Goal: Information Seeking & Learning: Learn about a topic

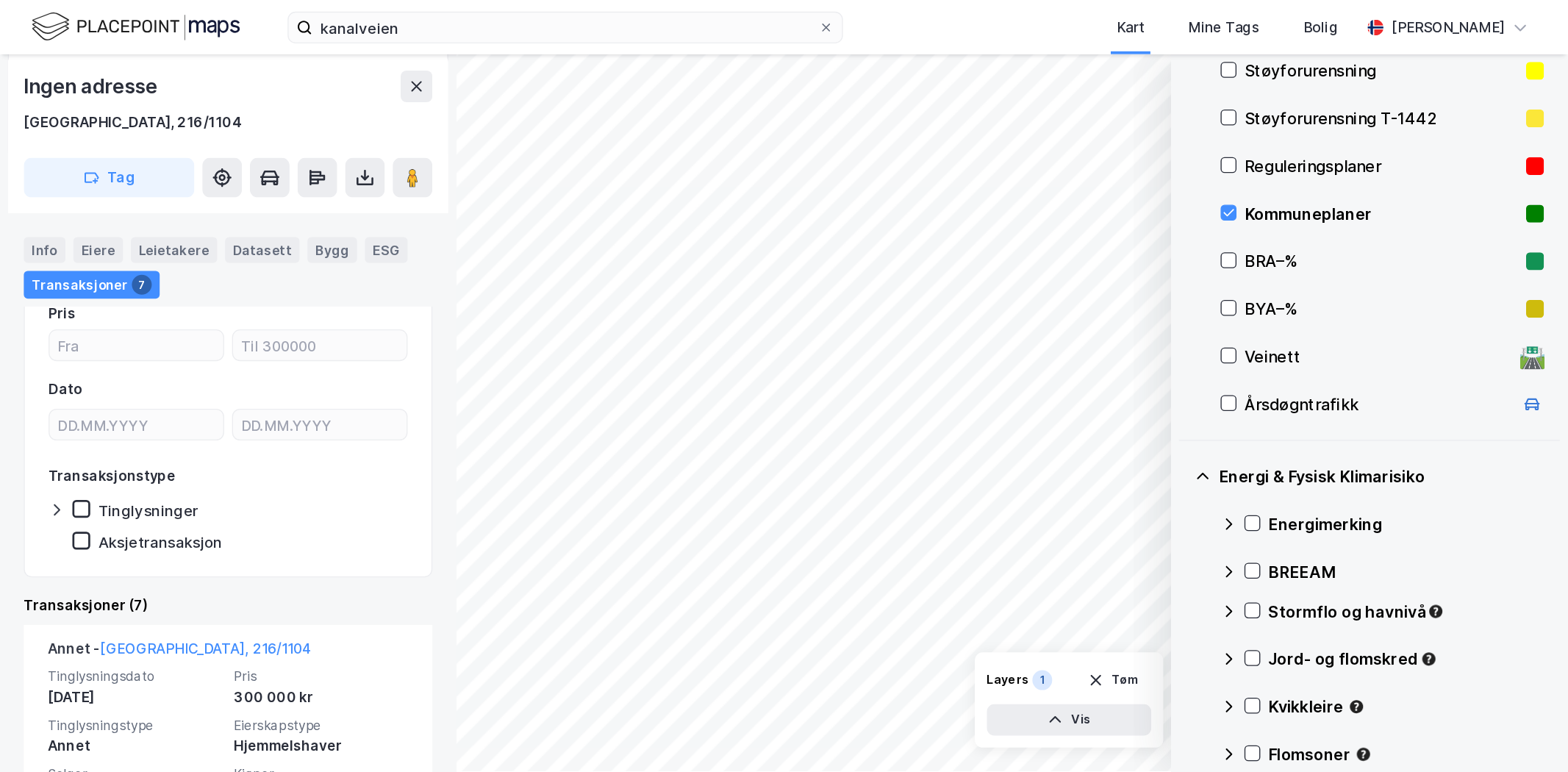
scroll to position [224, 0]
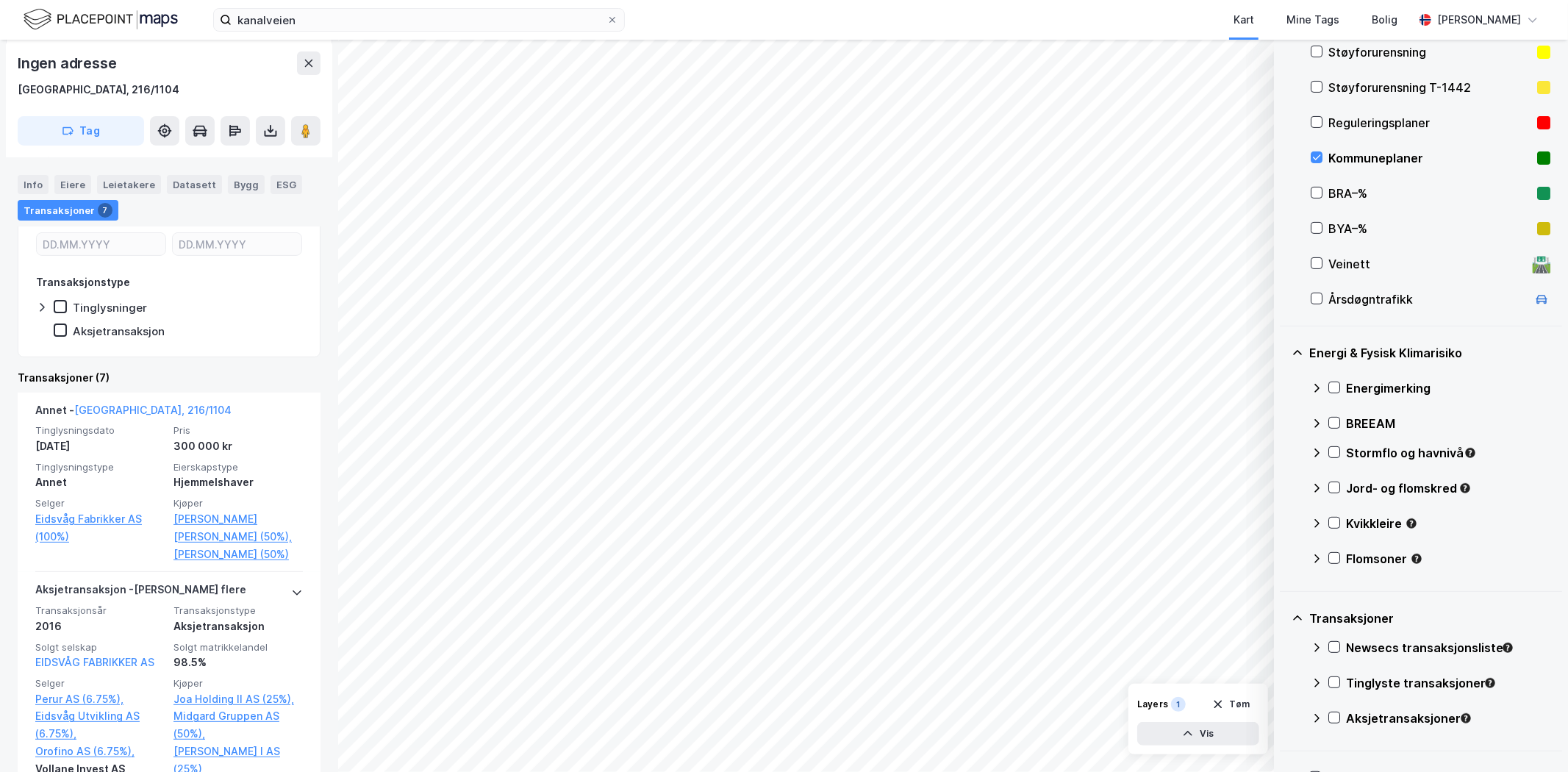
click at [303, 60] on icon at bounding box center [309, 63] width 12 height 12
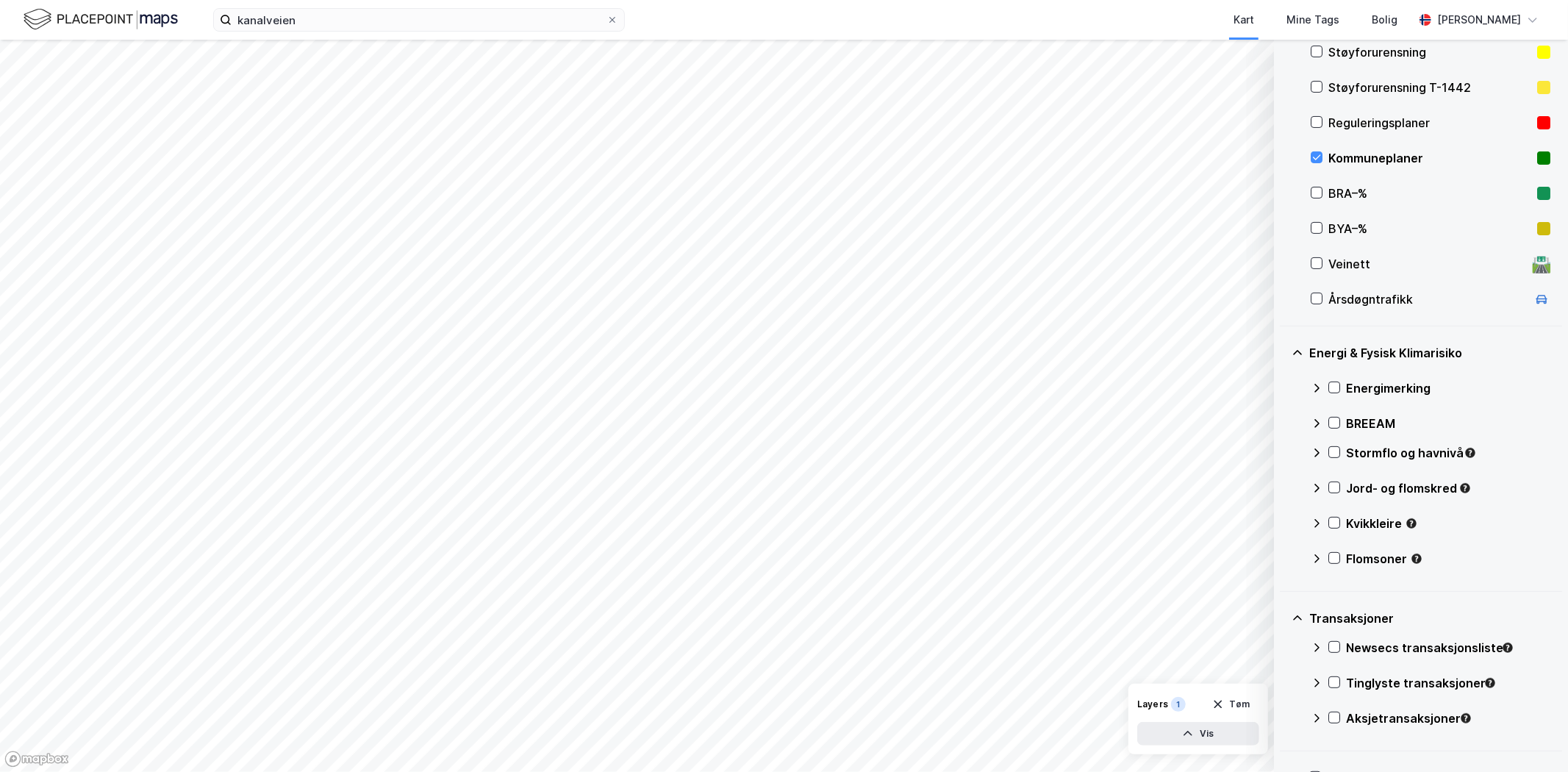
click at [1162, 157] on icon at bounding box center [1317, 157] width 10 height 10
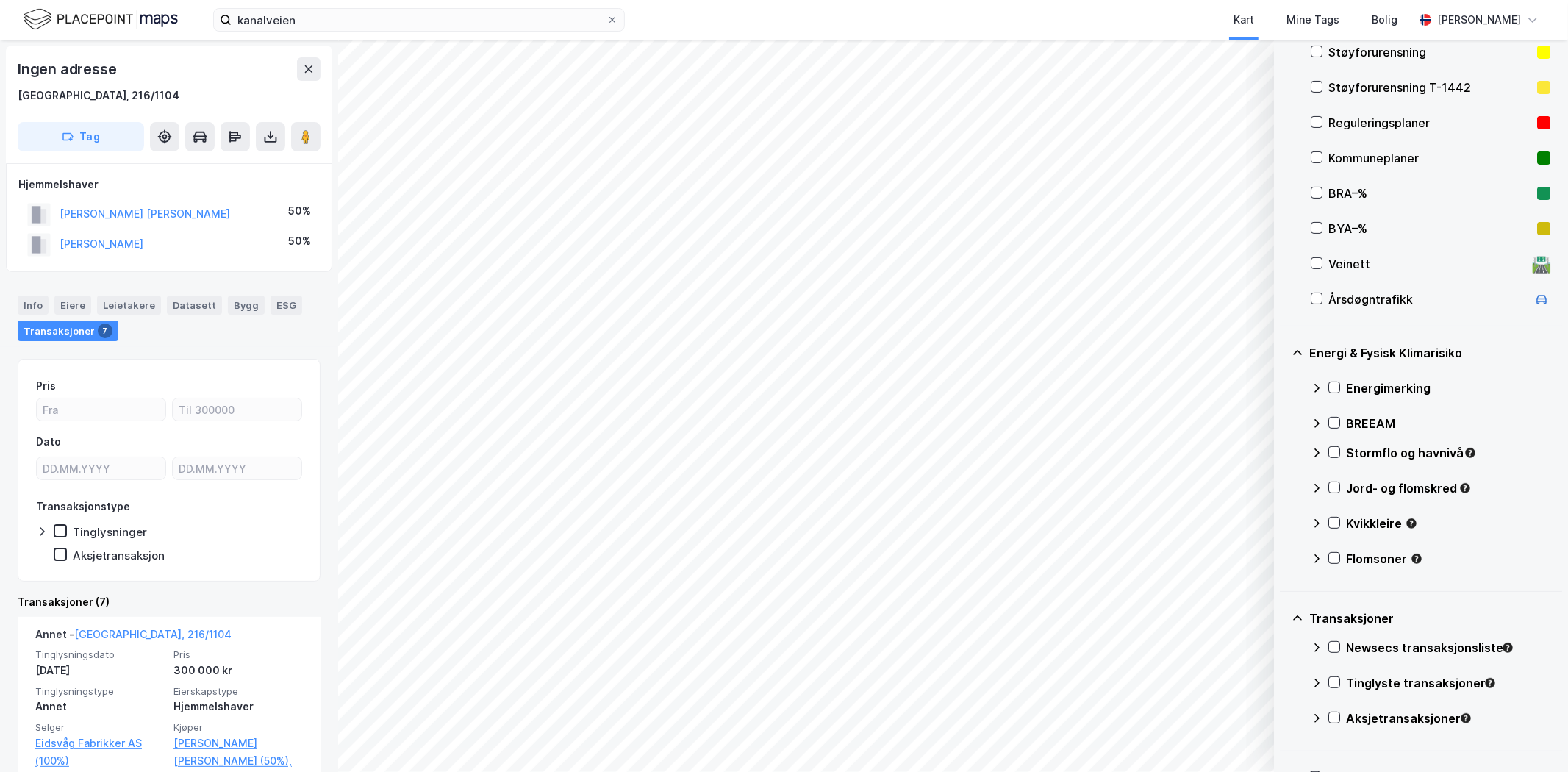
click at [1162, 121] on icon at bounding box center [1317, 122] width 10 height 10
click at [1162, 123] on icon at bounding box center [1317, 122] width 10 height 10
click at [1162, 158] on icon at bounding box center [1317, 157] width 10 height 10
click at [32, 309] on div "Info" at bounding box center [33, 305] width 30 height 19
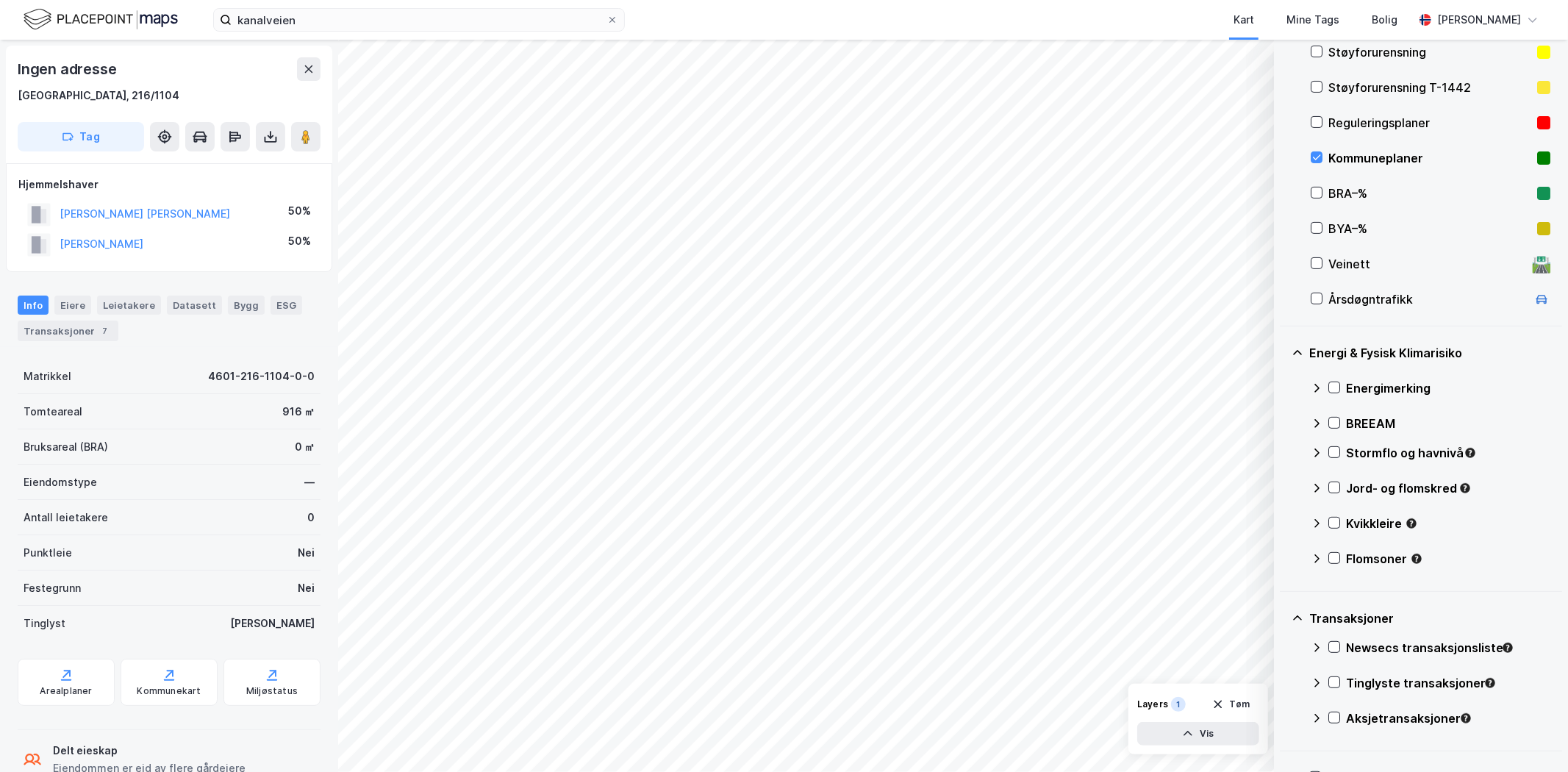
scroll to position [41, 0]
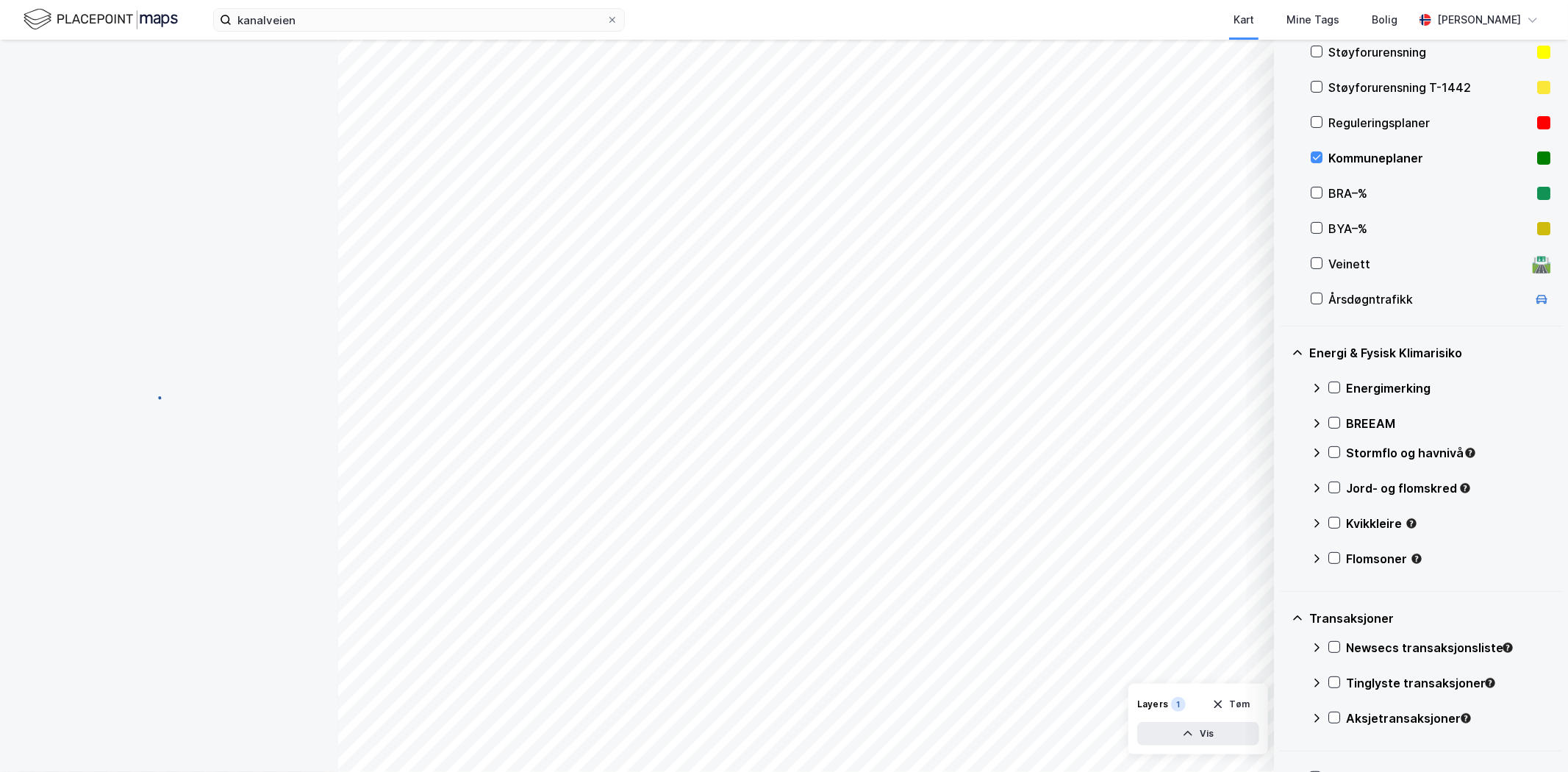
scroll to position [41, 0]
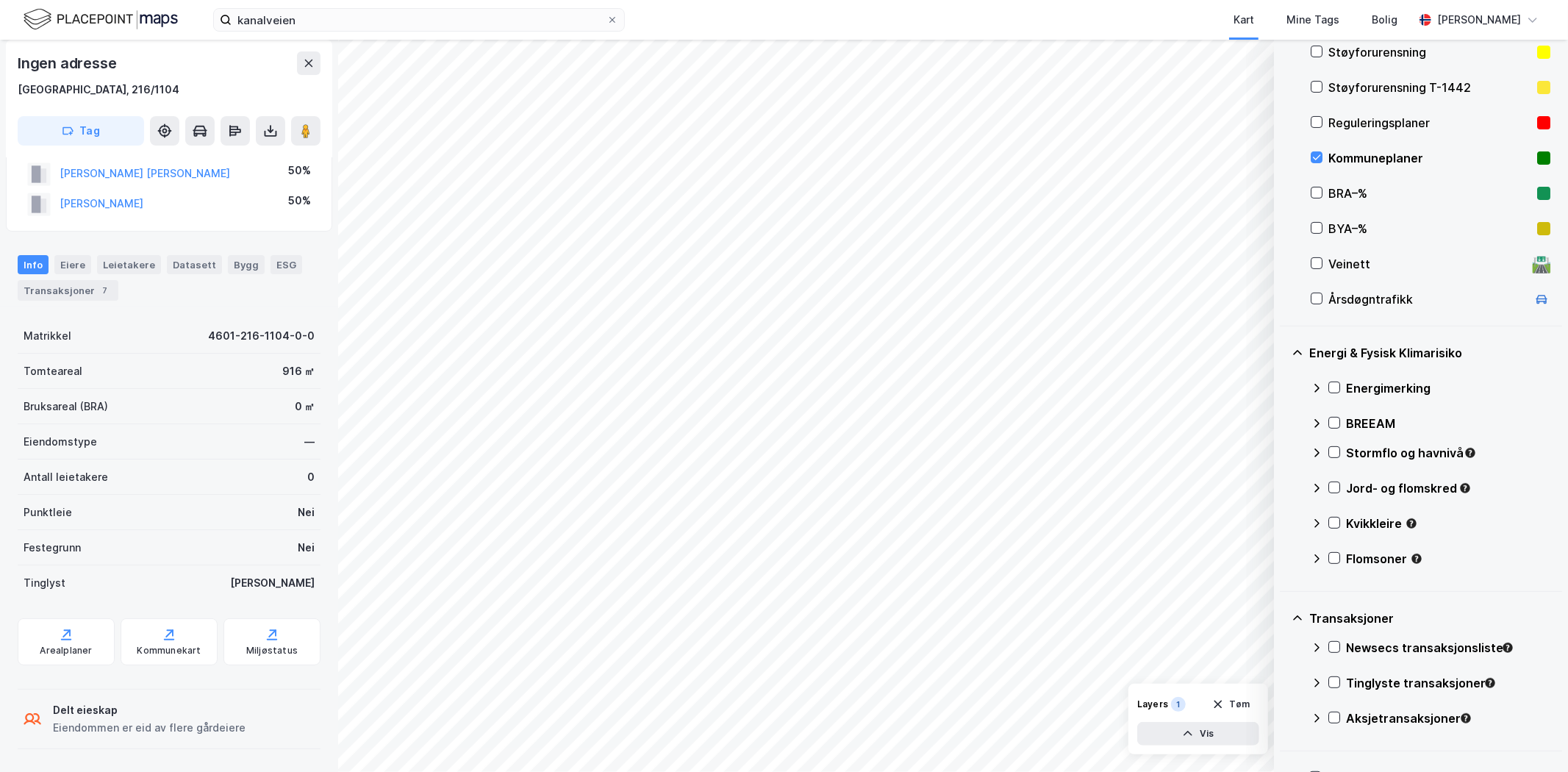
scroll to position [41, 0]
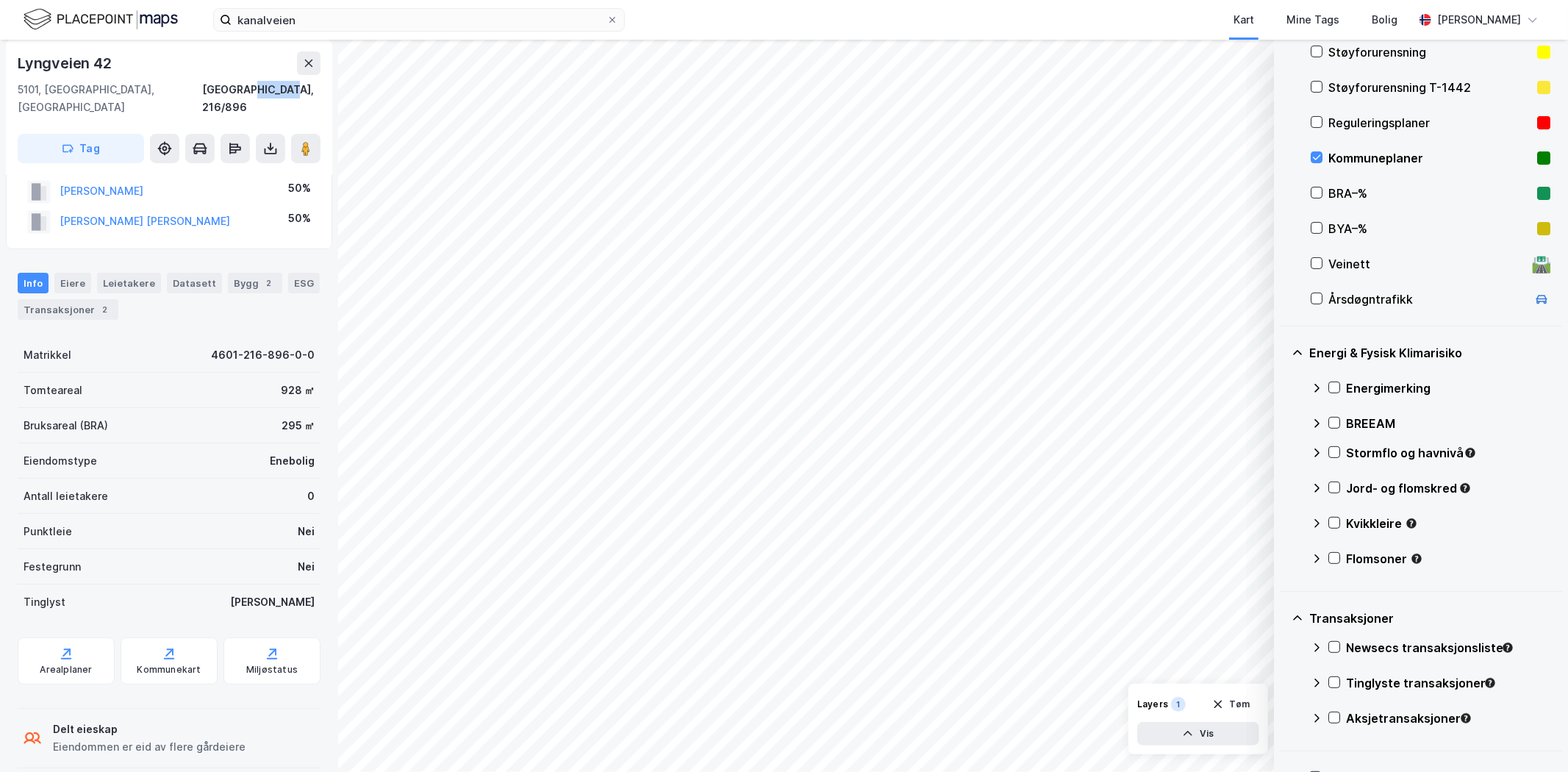
drag, startPoint x: 322, startPoint y: 86, endPoint x: 292, endPoint y: 91, distance: 30.4
click at [279, 88] on div "[STREET_ADDRESS]" at bounding box center [169, 108] width 327 height 135
copy div "216/896"
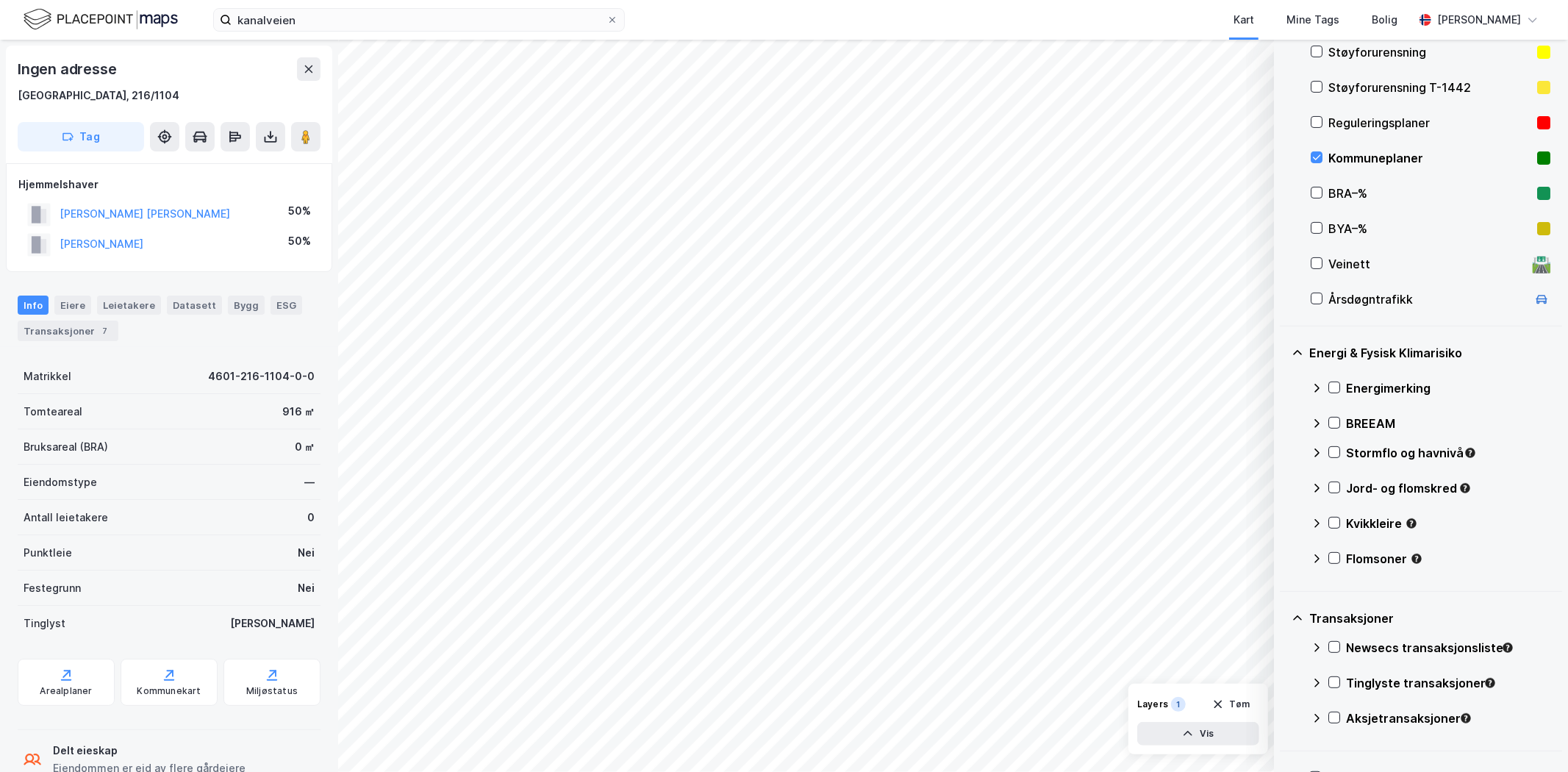
scroll to position [41, 0]
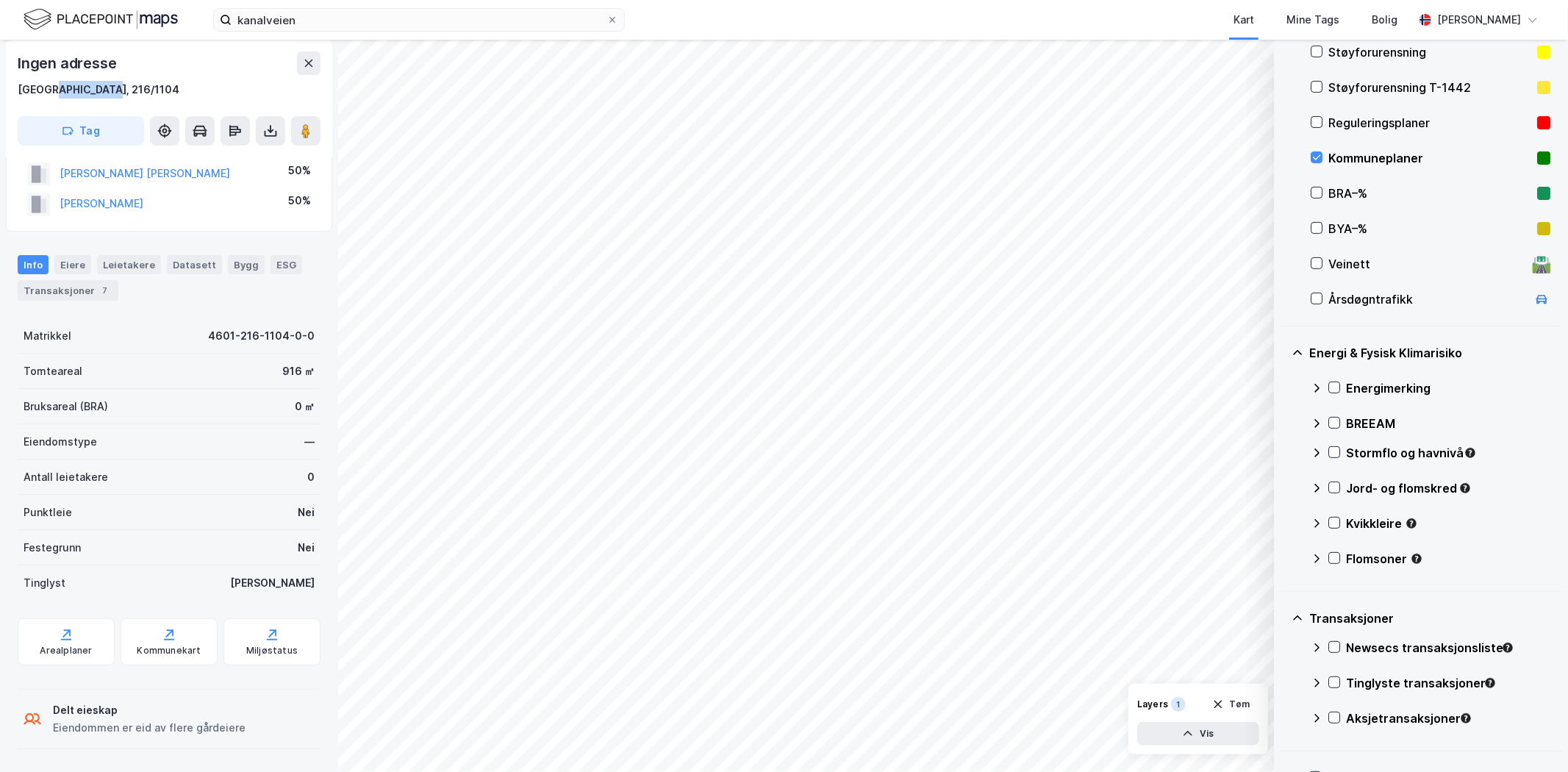
drag, startPoint x: 128, startPoint y: 91, endPoint x: 53, endPoint y: 91, distance: 75.0
click at [53, 91] on div "[GEOGRAPHIC_DATA], 216/1104" at bounding box center [169, 90] width 303 height 18
click at [141, 97] on div "[GEOGRAPHIC_DATA], 216/1104" at bounding box center [169, 90] width 303 height 18
drag, startPoint x: 104, startPoint y: 91, endPoint x: 133, endPoint y: 92, distance: 29.0
click at [135, 92] on div "[GEOGRAPHIC_DATA], 216/1104" at bounding box center [169, 90] width 303 height 18
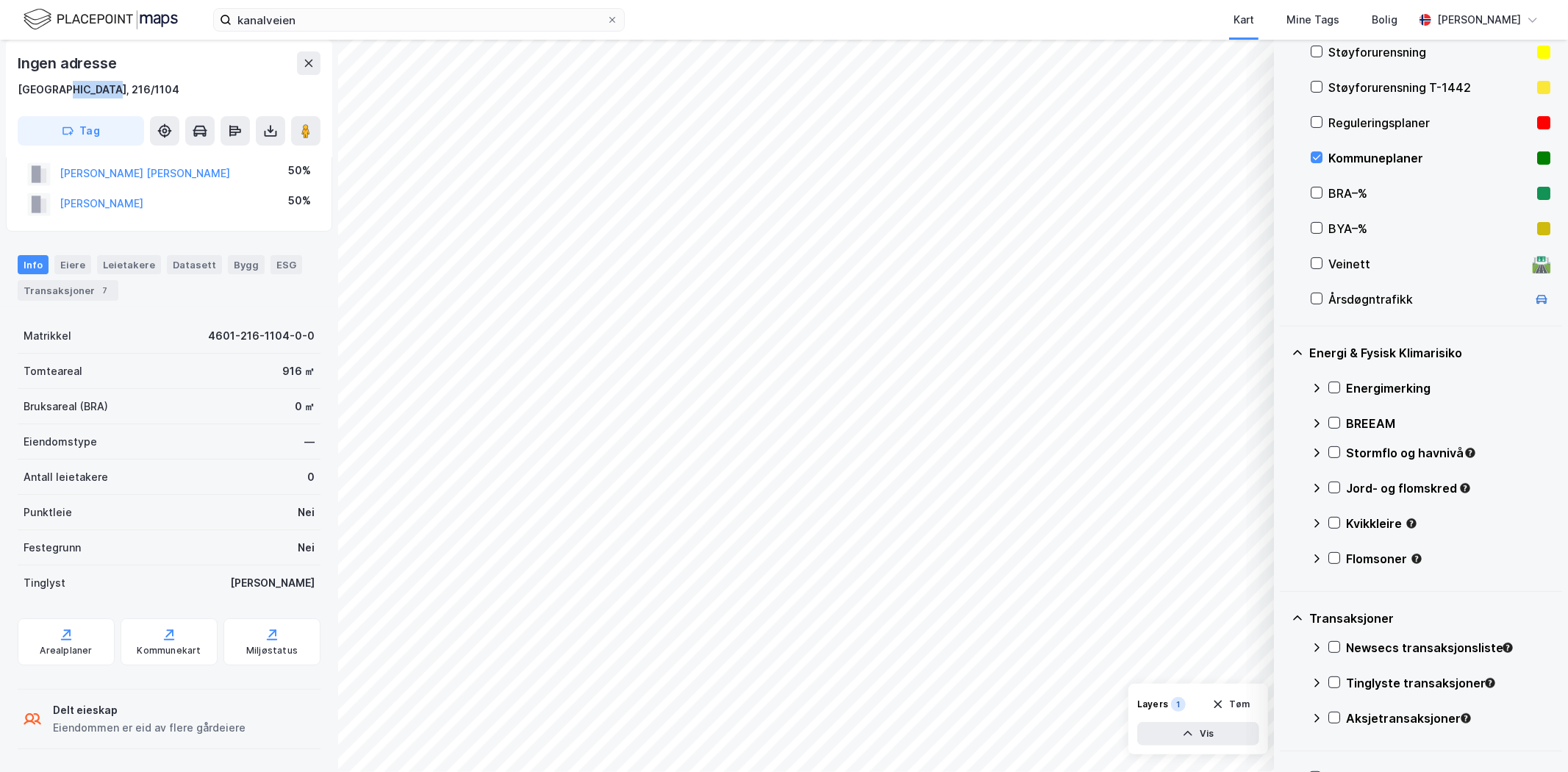
drag, startPoint x: 113, startPoint y: 92, endPoint x: 60, endPoint y: 93, distance: 53.0
click at [60, 93] on div "[GEOGRAPHIC_DATA], 216/1104" at bounding box center [169, 90] width 303 height 18
copy div "216/1104"
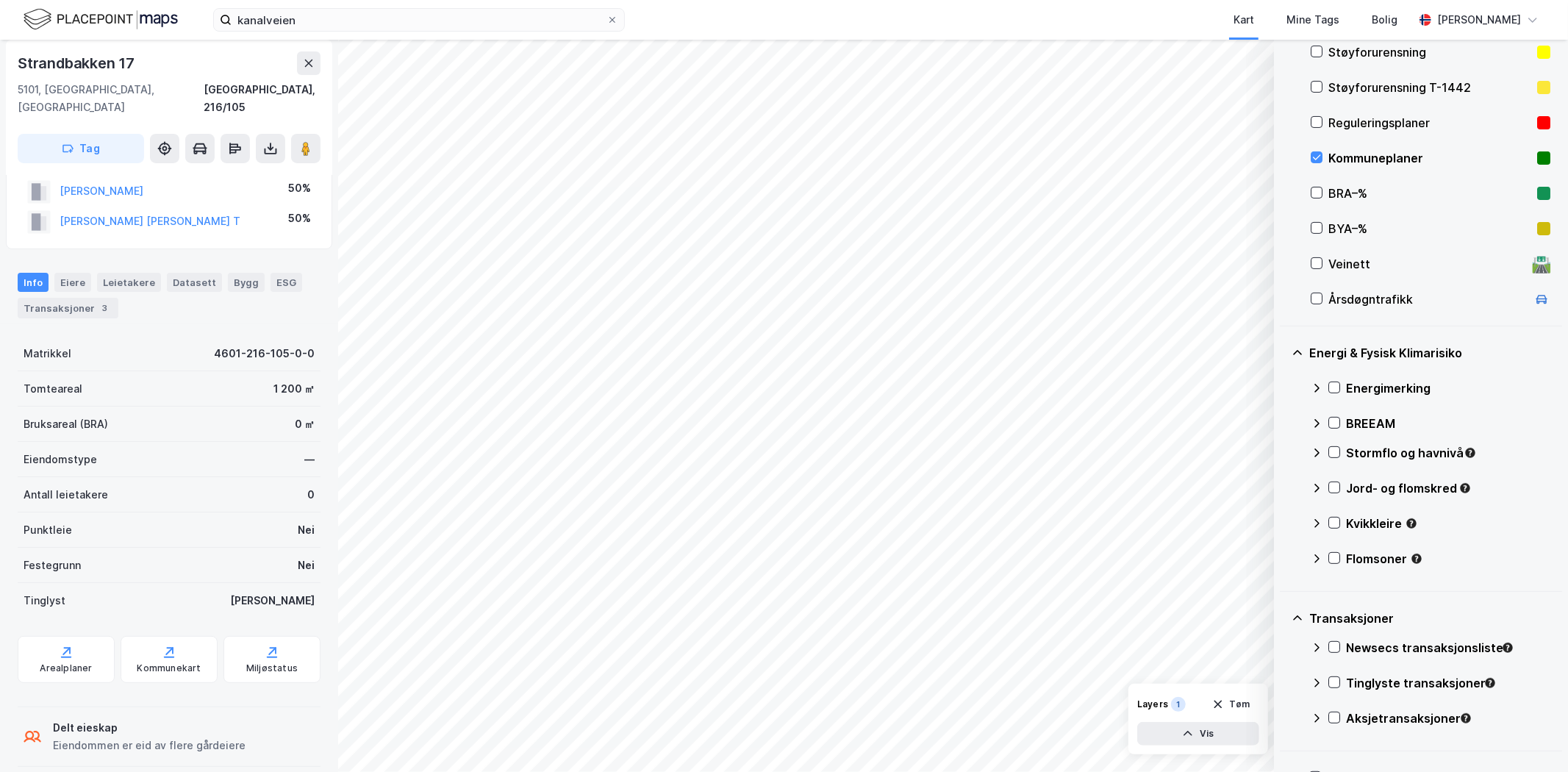
scroll to position [41, 0]
click at [1162, 157] on div "Kommuneplaner" at bounding box center [1430, 158] width 239 height 36
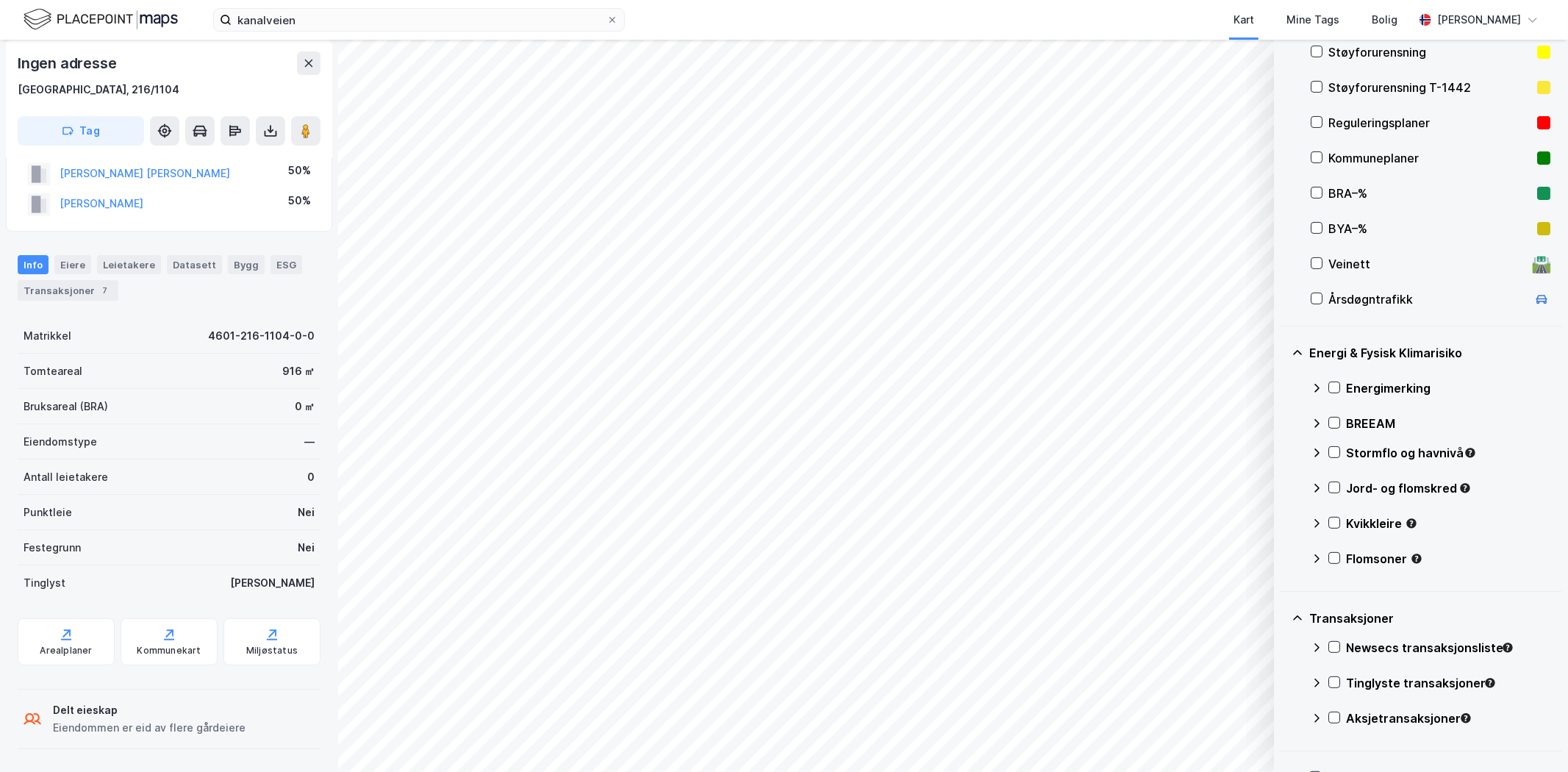
scroll to position [41, 0]
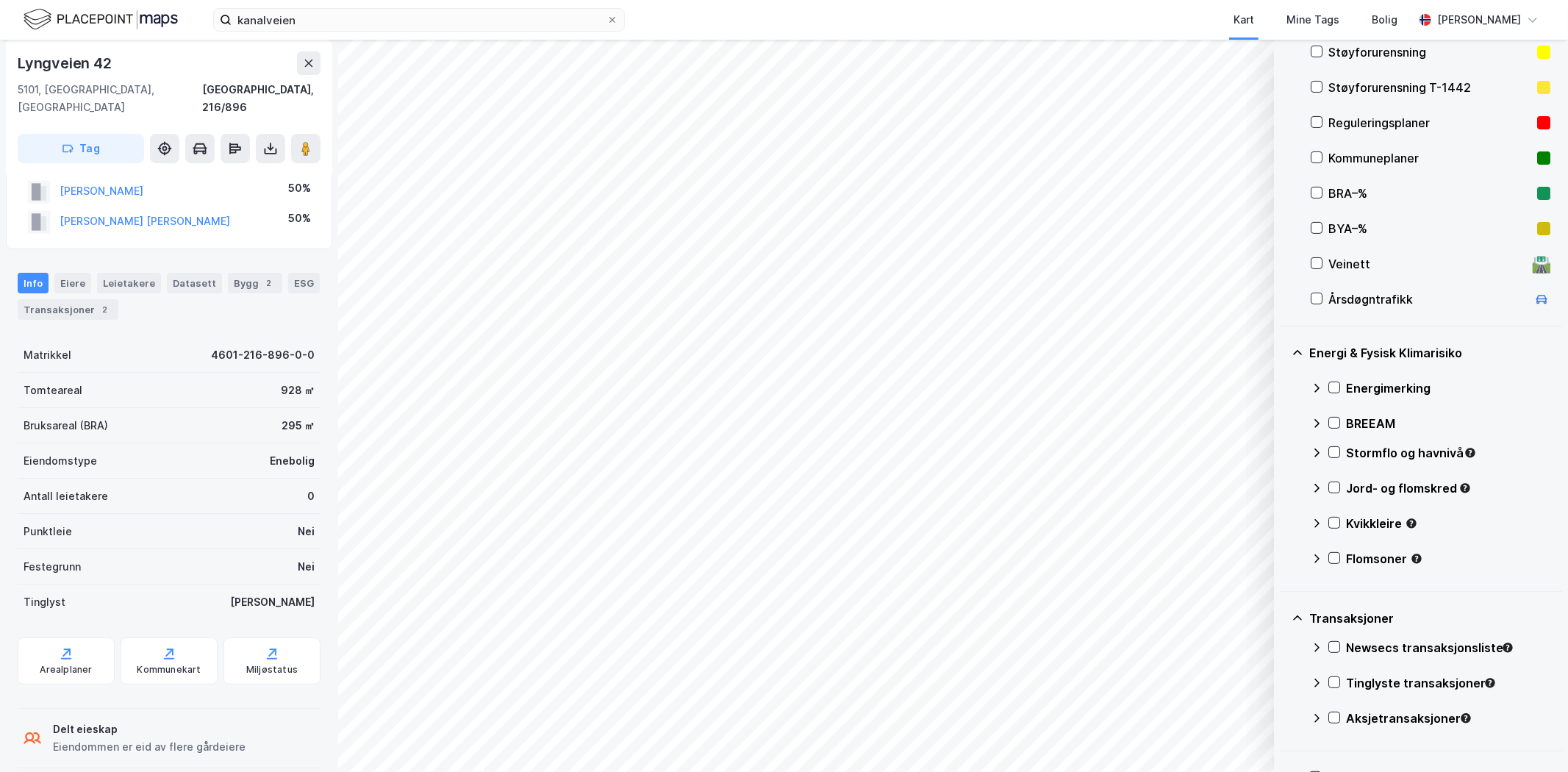
scroll to position [42, 0]
click at [56, 298] on div "Transaksjoner 2" at bounding box center [68, 308] width 101 height 20
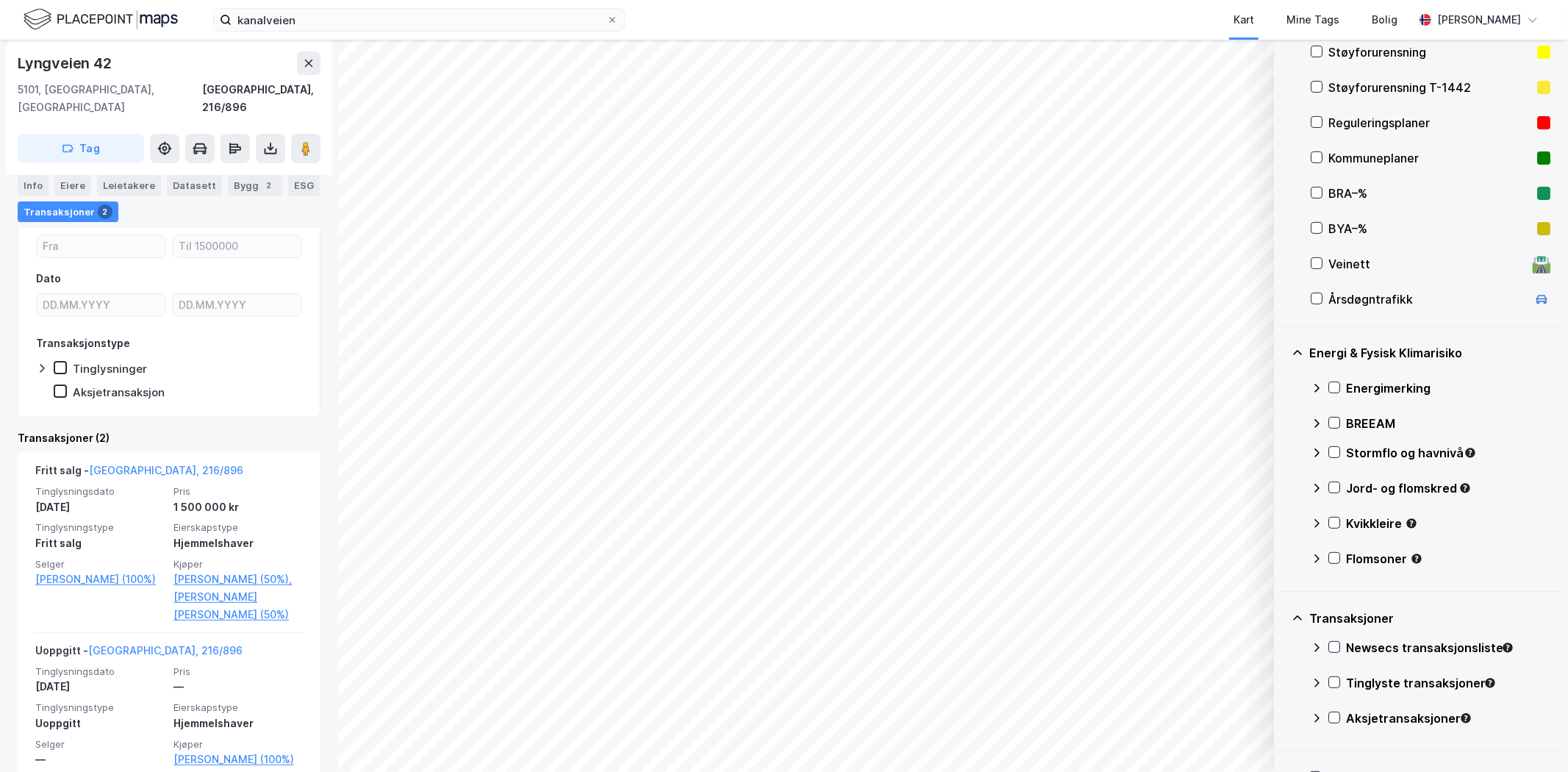
scroll to position [187, 0]
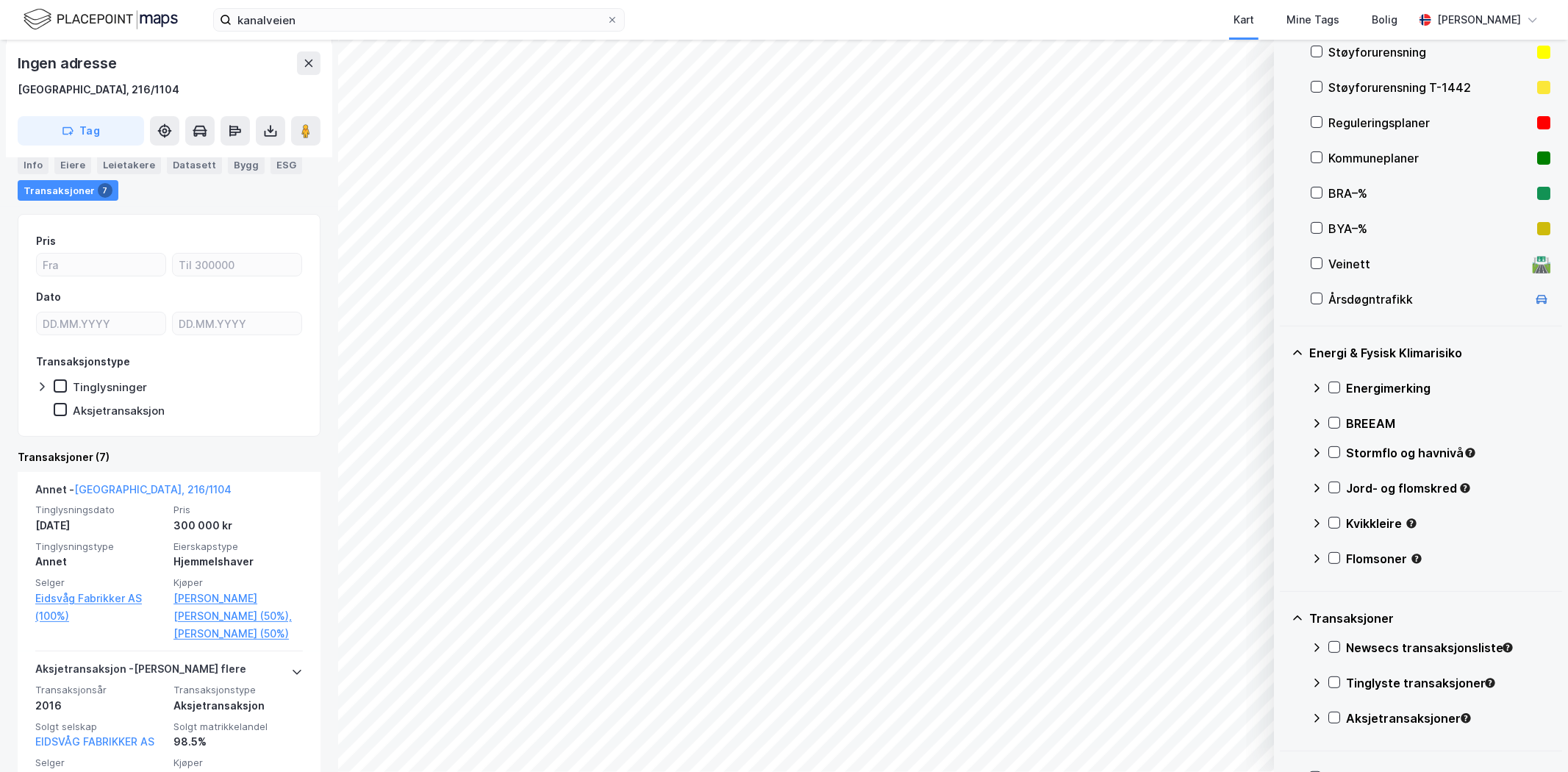
scroll to position [163, 0]
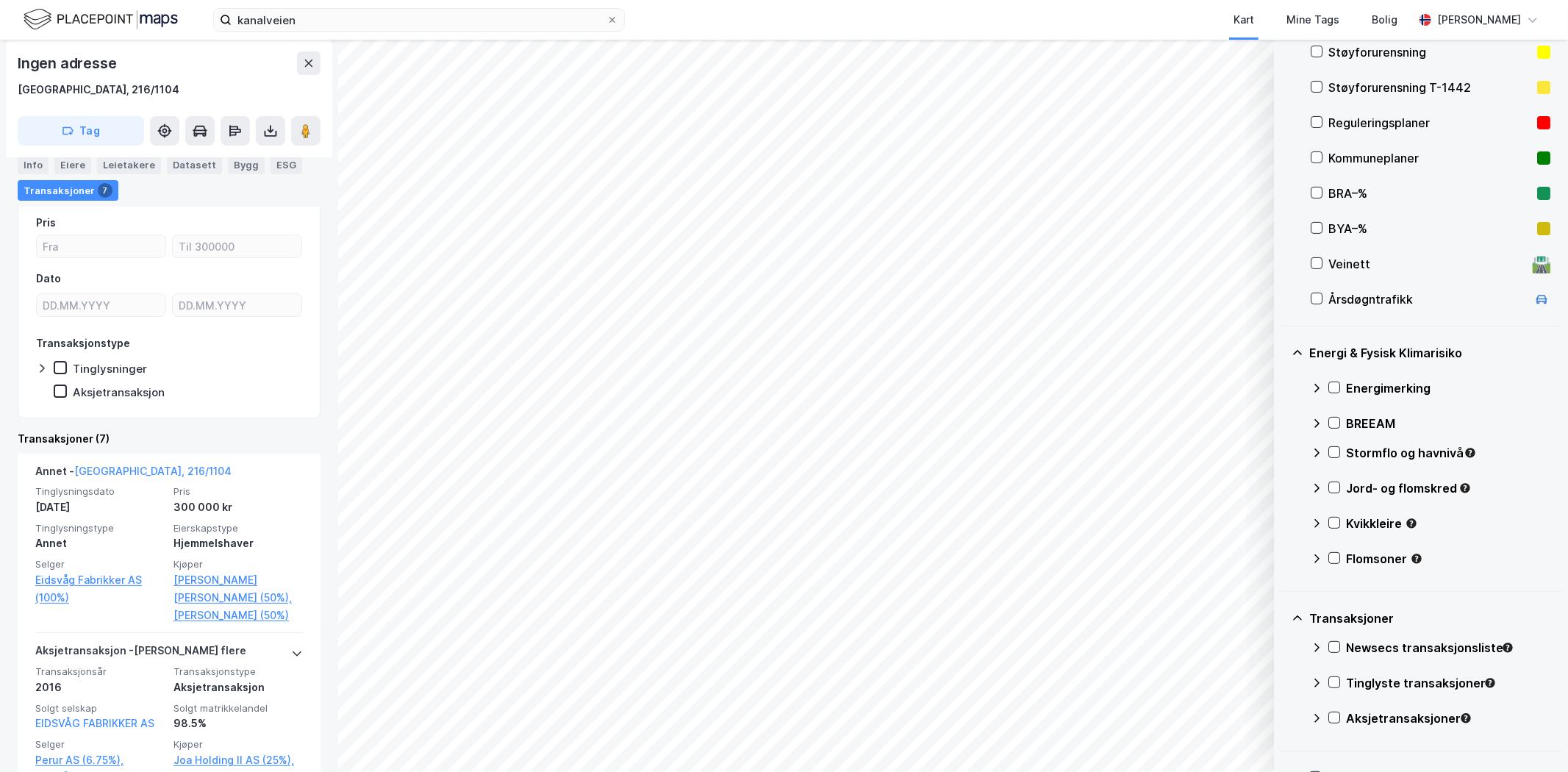
click at [257, 571] on link "[PERSON_NAME] [PERSON_NAME] (50%)," at bounding box center [238, 589] width 129 height 36
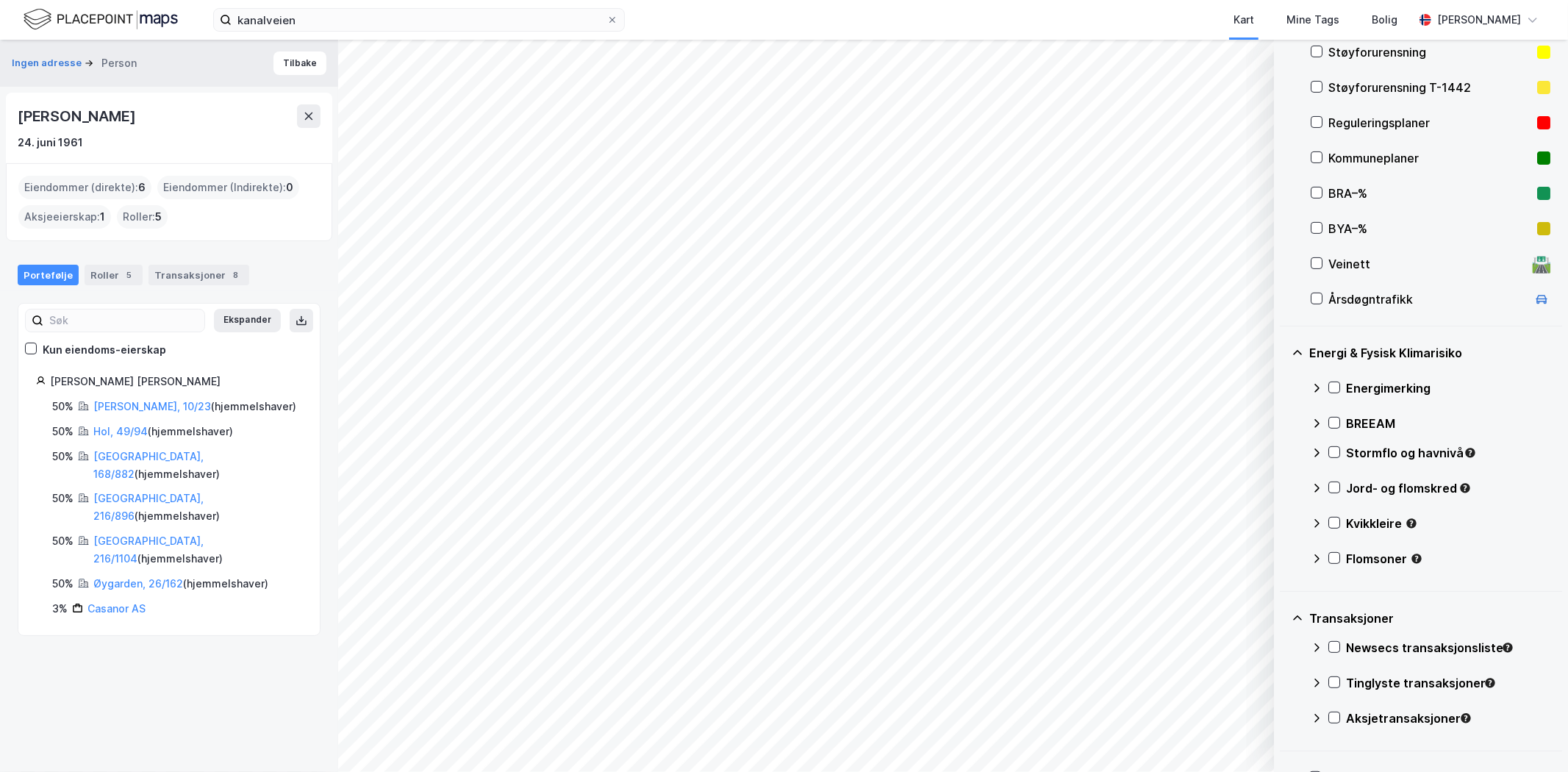
drag, startPoint x: 208, startPoint y: 120, endPoint x: 0, endPoint y: 107, distance: 208.4
click at [0, 107] on div "Ingen adresse Person Tilbake Dag Harald [STREET_ADDRESS]. juni 1961 Eiendommer …" at bounding box center [169, 405] width 338 height 732
copy div "[PERSON_NAME]"
click at [102, 571] on link "Casanor AS" at bounding box center [116, 609] width 58 height 13
click at [113, 429] on link "Hol, 49/94" at bounding box center [120, 431] width 54 height 13
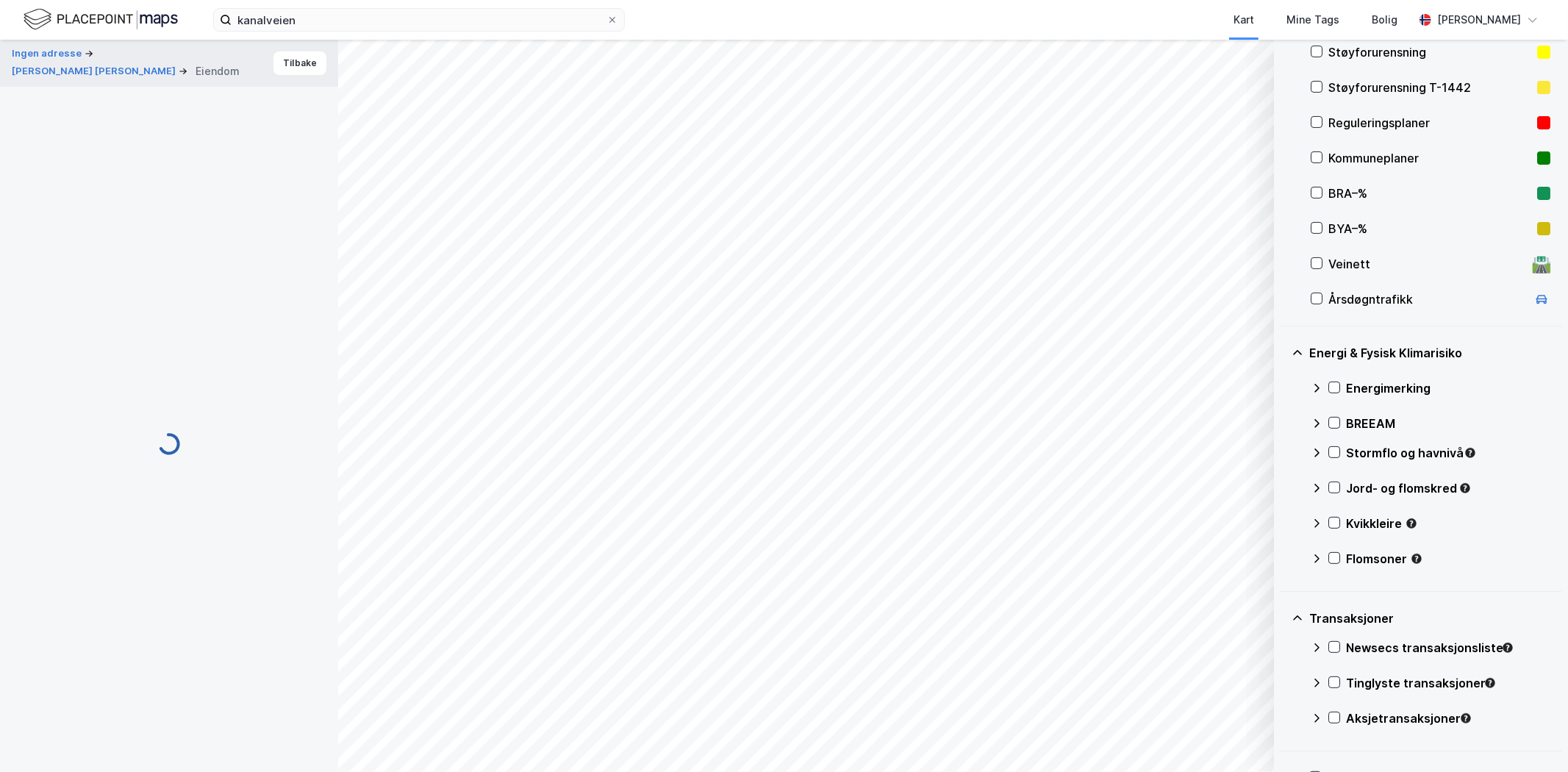
scroll to position [90, 0]
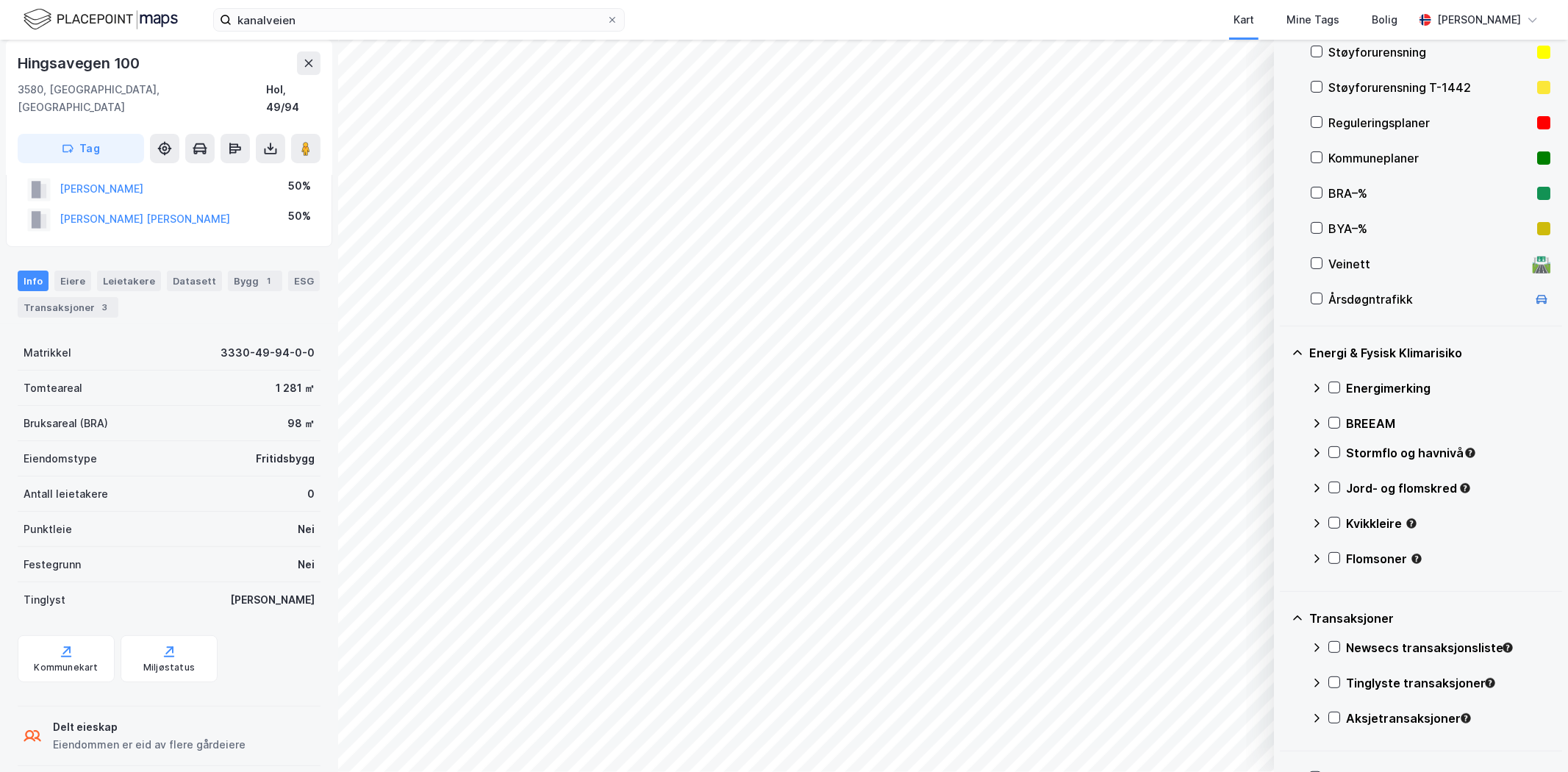
click at [306, 56] on button at bounding box center [309, 63] width 24 height 24
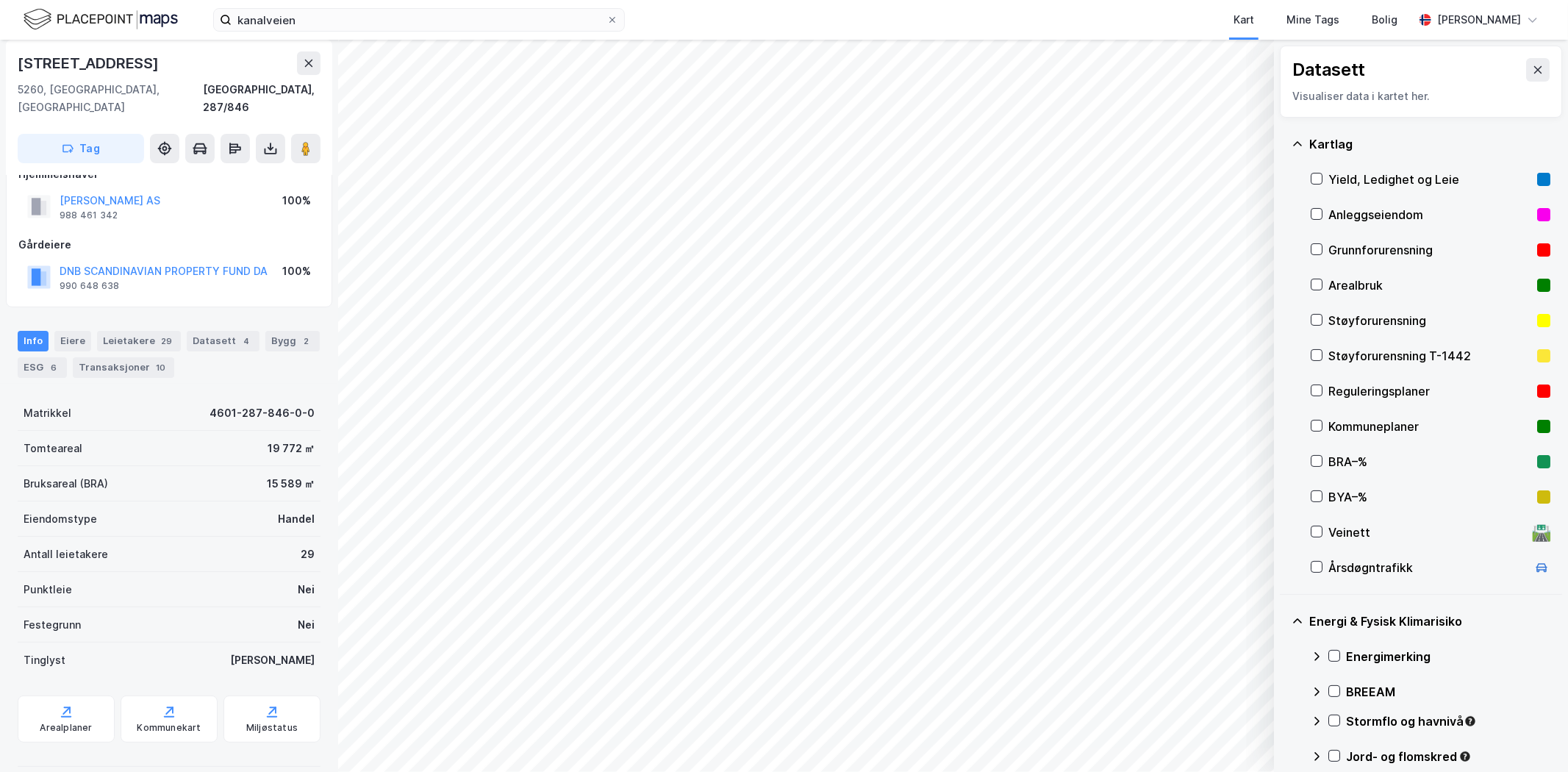
click at [1162, 69] on icon at bounding box center [1538, 70] width 12 height 12
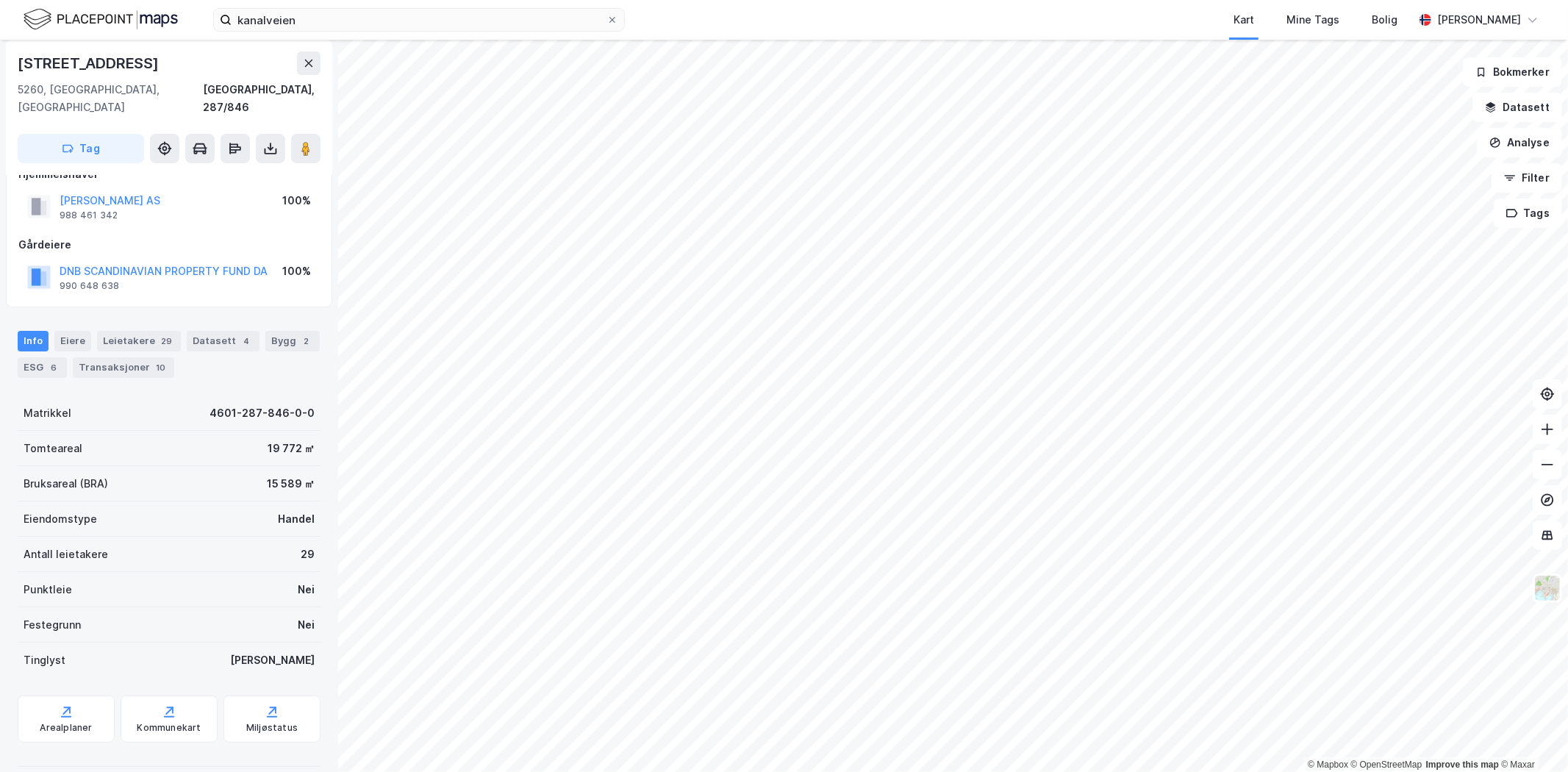
click at [1162, 147] on button "Analyse" at bounding box center [1520, 142] width 85 height 30
click at [1162, 179] on div "Tegn område" at bounding box center [1383, 174] width 169 height 25
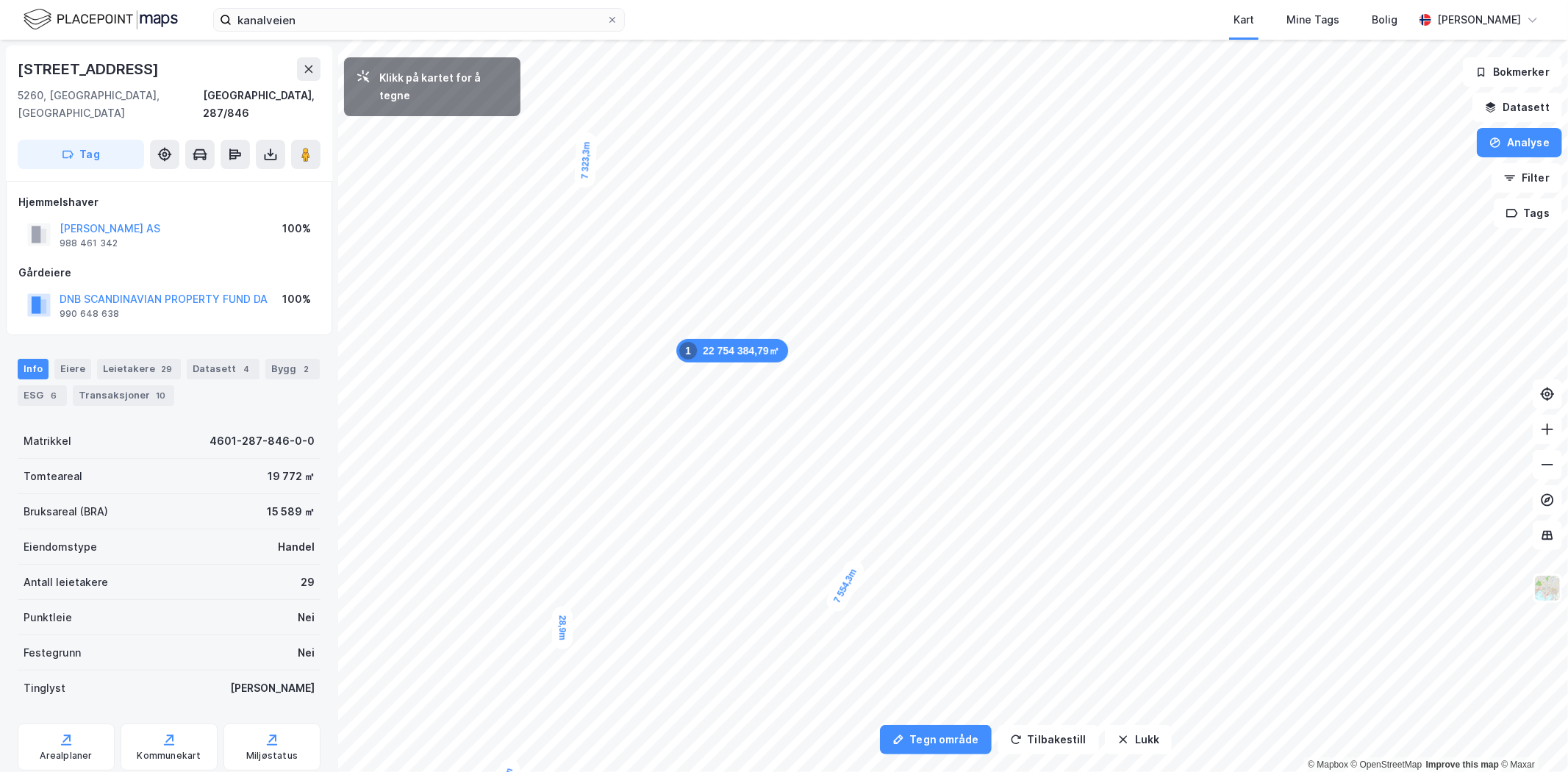
click at [564, 571] on div "28,9m" at bounding box center [563, 628] width 20 height 42
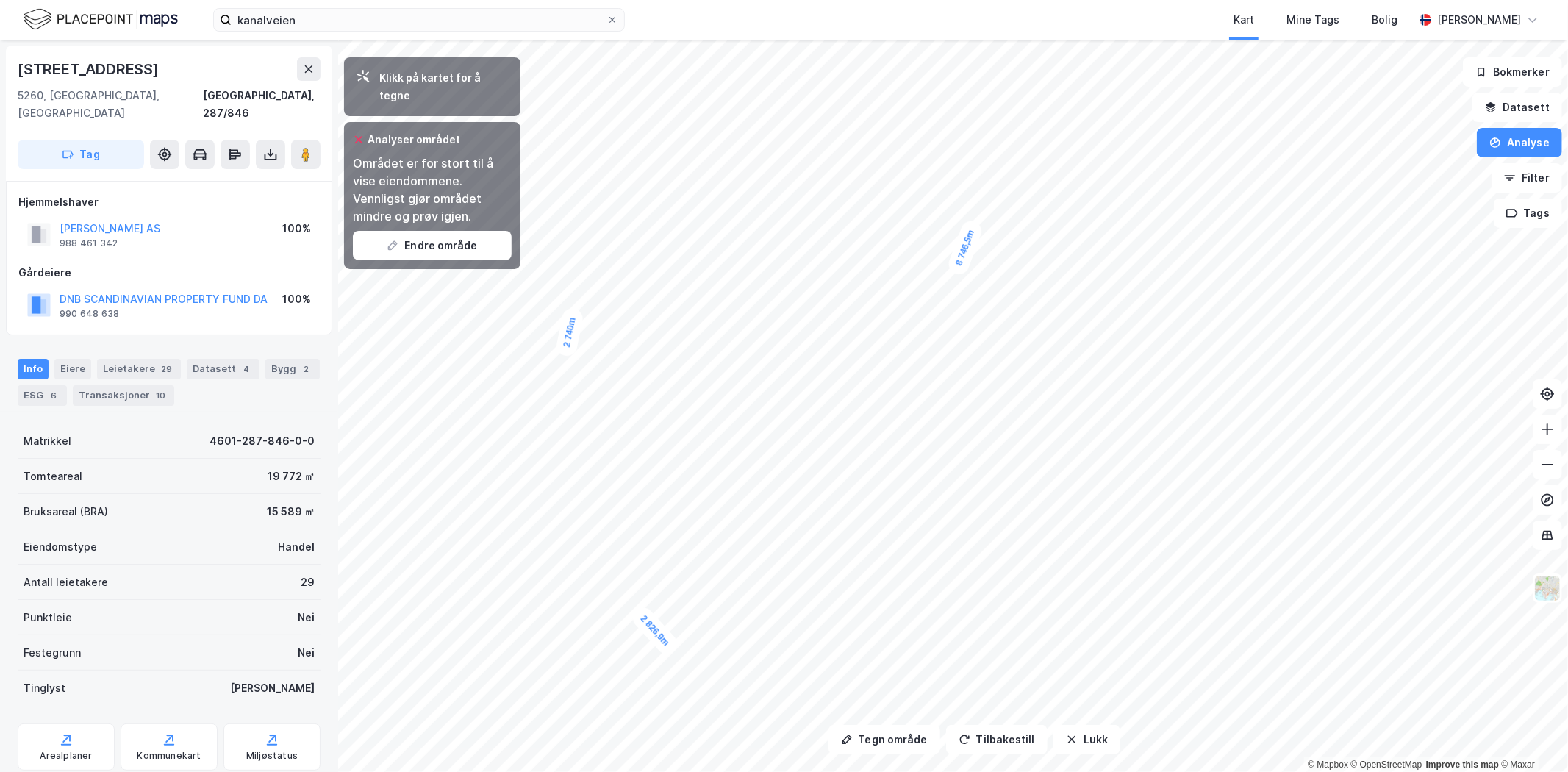
click at [769, 571] on html "kanalveien Kart Mine Tags [PERSON_NAME] Tegn område Tilbakestill Lukk Klikk på …" at bounding box center [784, 386] width 1568 height 772
drag, startPoint x: 640, startPoint y: 615, endPoint x: 530, endPoint y: 700, distance: 139.0
click at [530, 571] on div "2 826,9m" at bounding box center [545, 716] width 52 height 54
click at [491, 208] on div "Tegn område Tilbakestill Lukk Klikk på kartet for å tegne Analyser området Områ…" at bounding box center [784, 405] width 1568 height 732
click at [490, 231] on button "Endre område" at bounding box center [432, 245] width 159 height 30
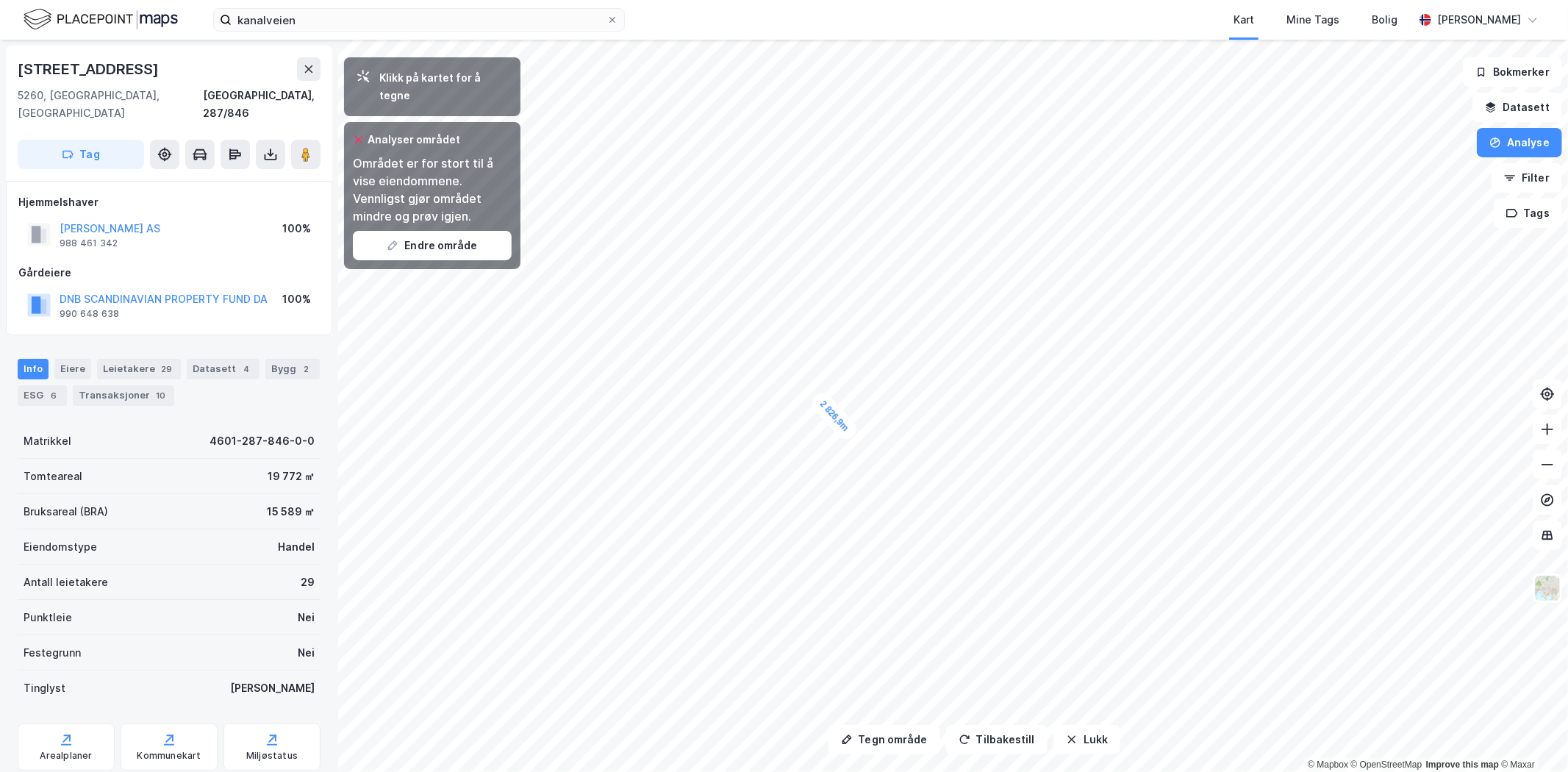
drag, startPoint x: 847, startPoint y: 390, endPoint x: 826, endPoint y: 409, distance: 28.3
click at [826, 409] on div "2 826,9m" at bounding box center [834, 416] width 52 height 54
click at [459, 233] on button "Endre område" at bounding box center [432, 245] width 159 height 30
drag, startPoint x: 829, startPoint y: 415, endPoint x: 791, endPoint y: 438, distance: 44.4
click at [791, 438] on div "2 826,9m" at bounding box center [796, 439] width 52 height 54
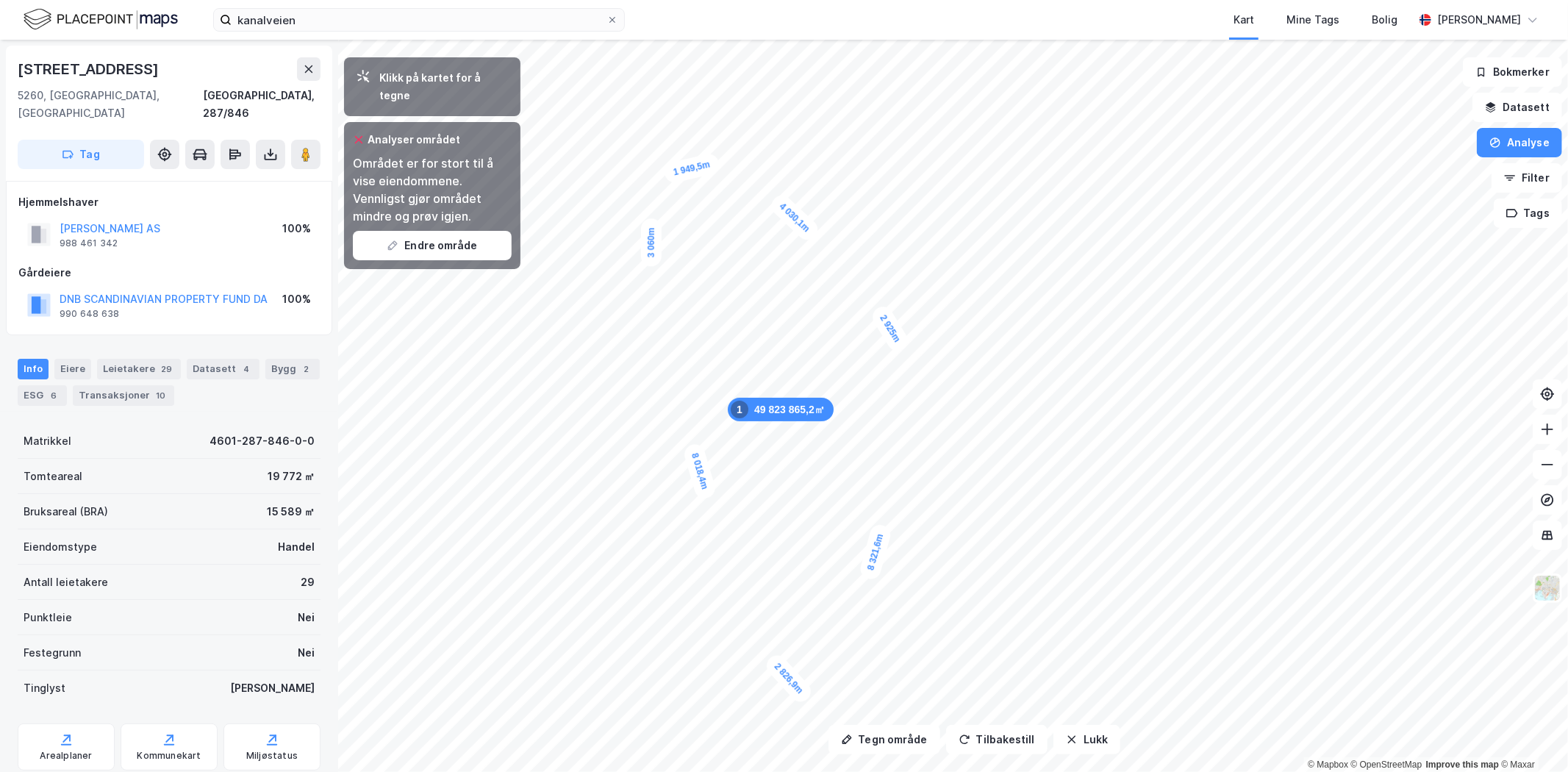
click at [1162, 118] on button "Datasett" at bounding box center [1517, 107] width 90 height 30
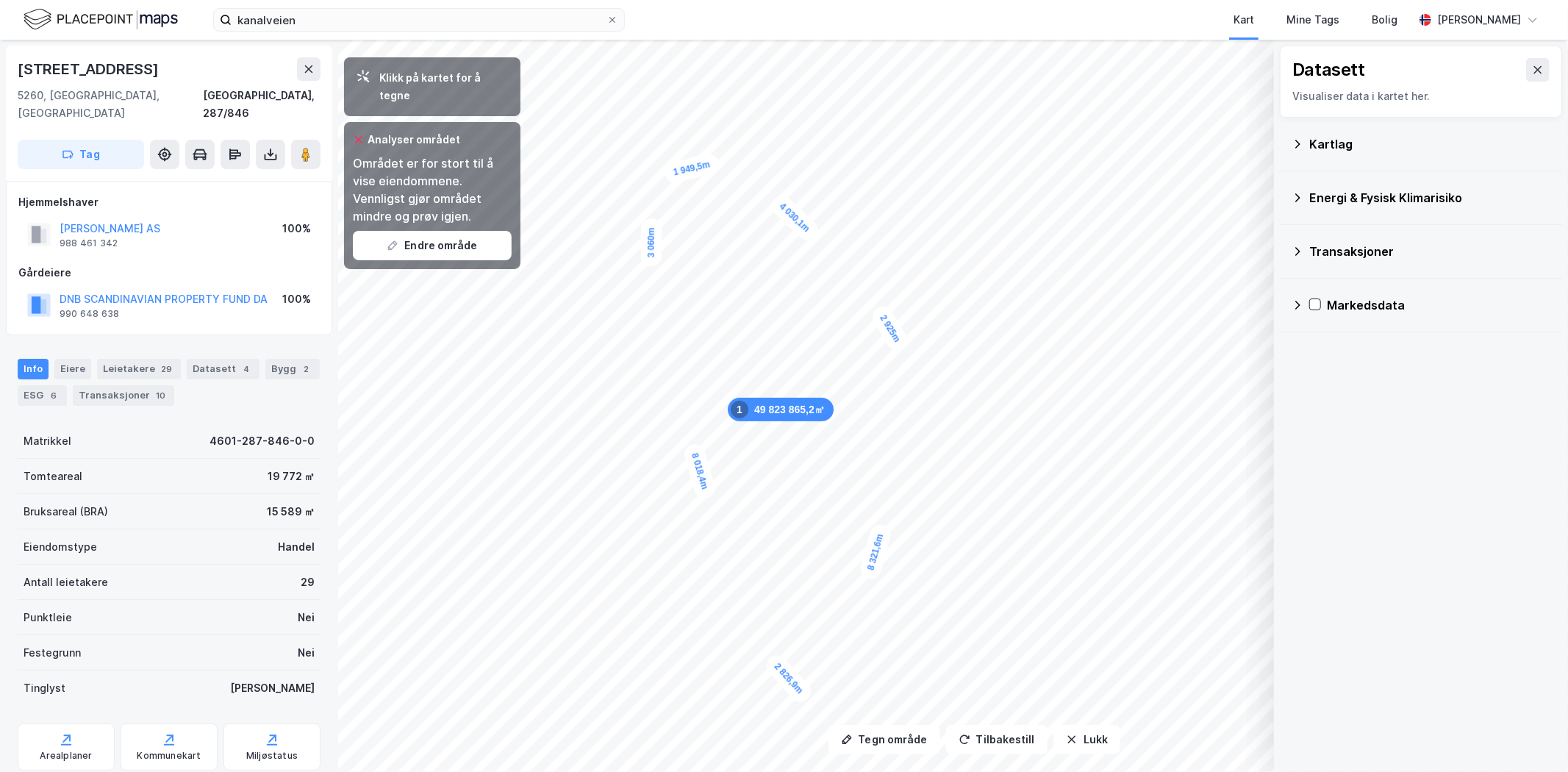
click at [1162, 71] on div "Datasett Visualiser data i kartet her." at bounding box center [1422, 81] width 283 height 72
click at [1162, 75] on icon at bounding box center [1538, 70] width 12 height 12
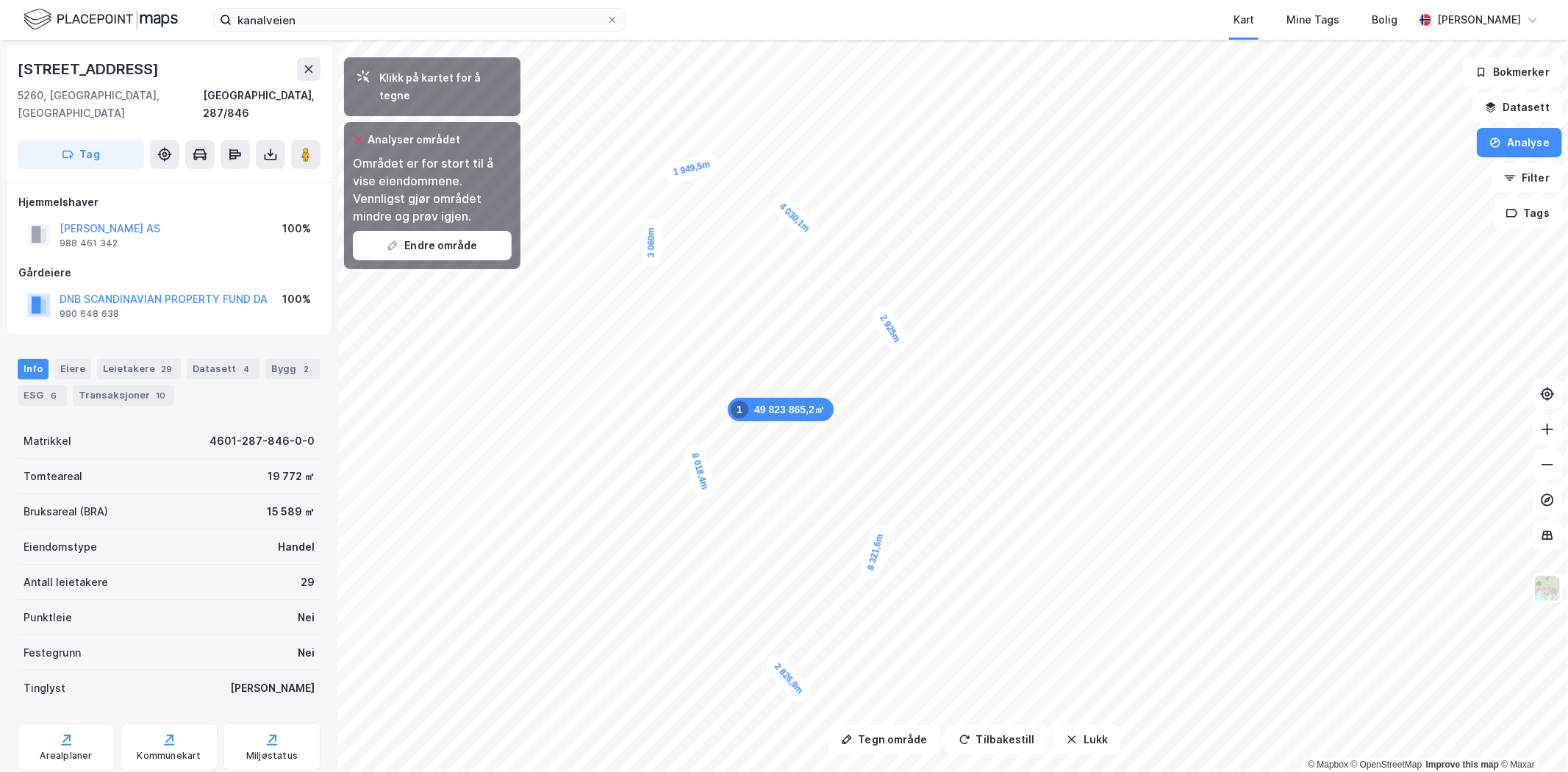
click at [1162, 182] on button "Filter" at bounding box center [1527, 178] width 70 height 30
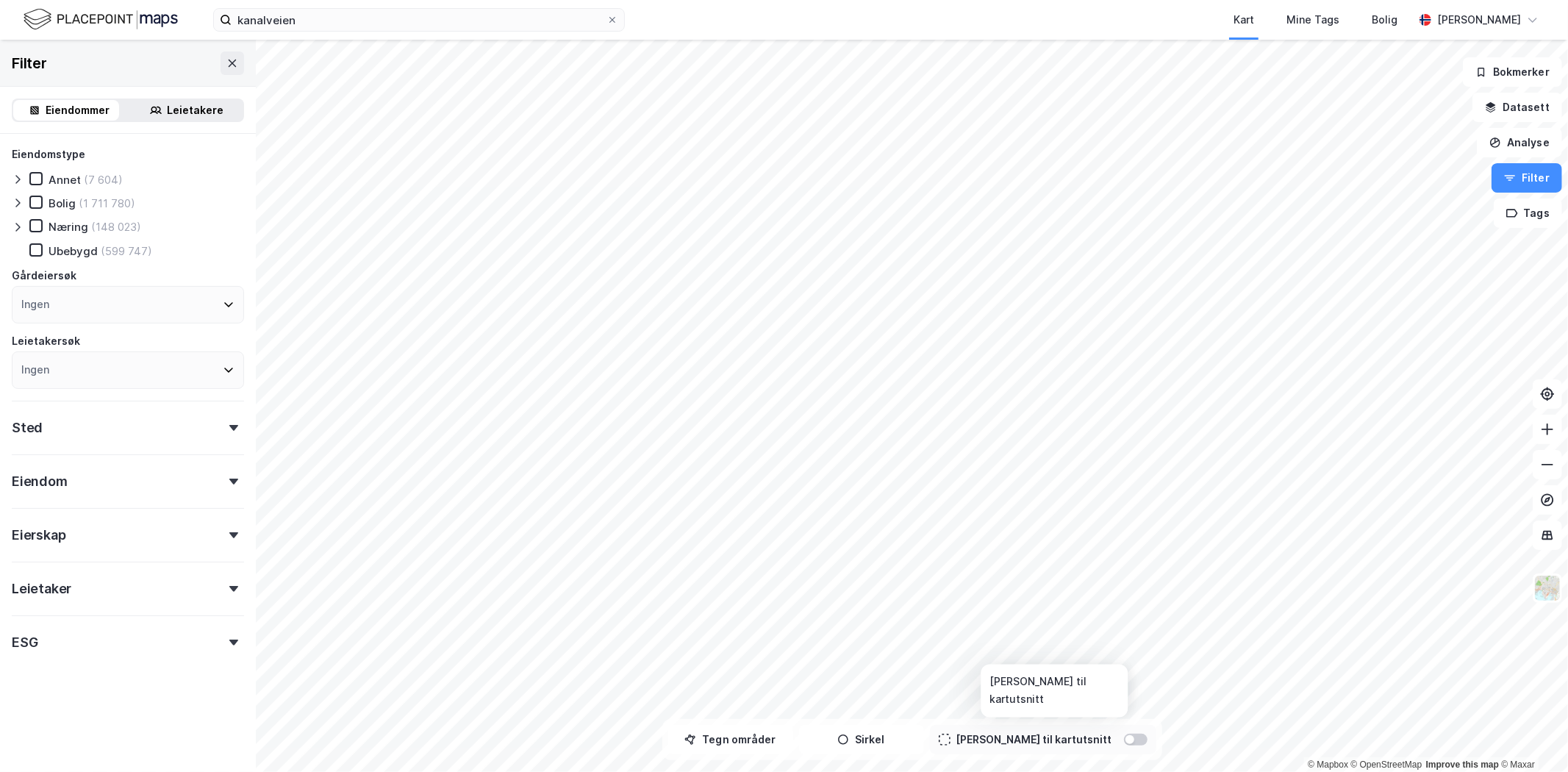
click at [1125, 571] on div at bounding box center [1130, 740] width 8 height 8
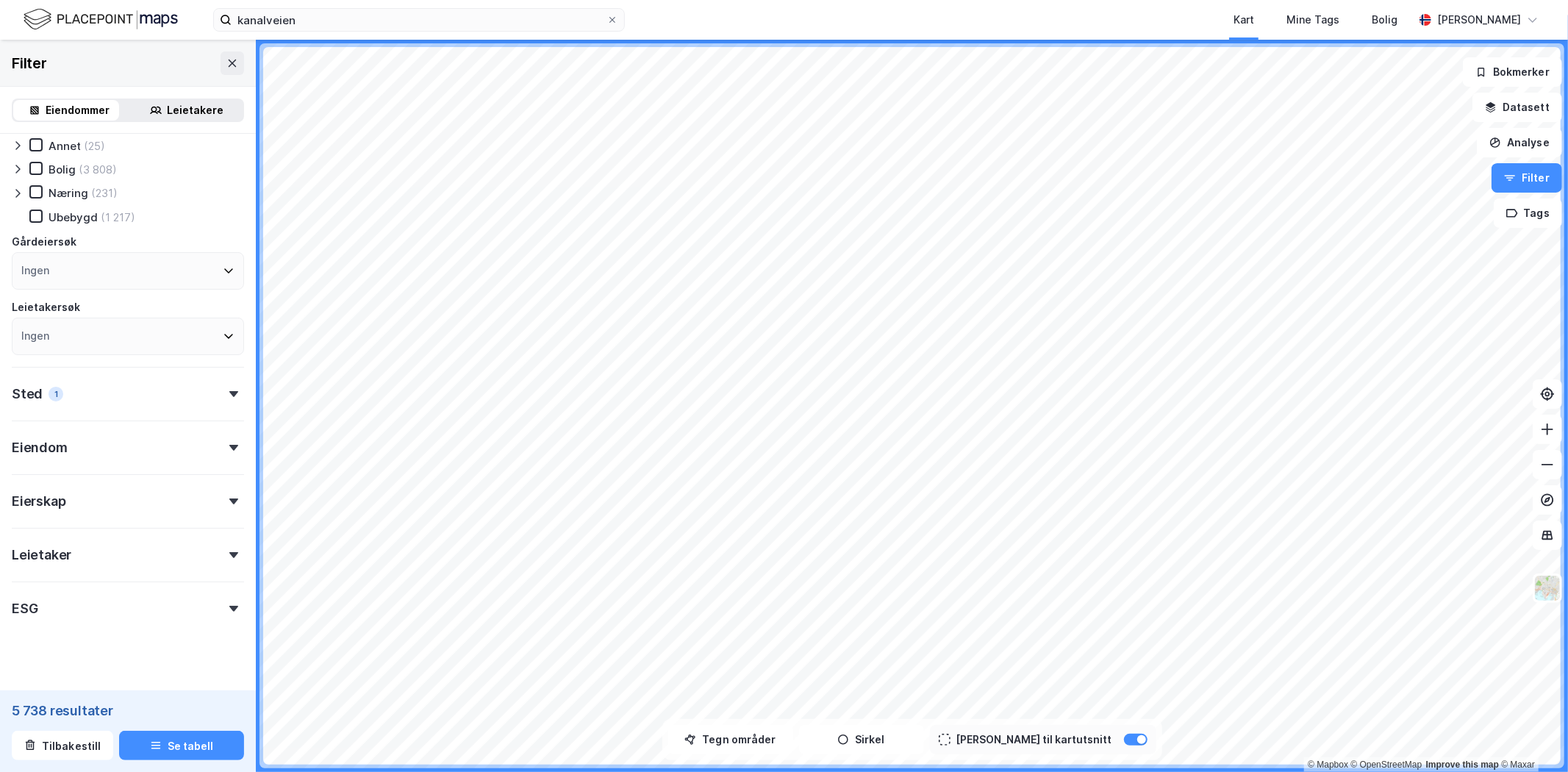
scroll to position [52, 0]
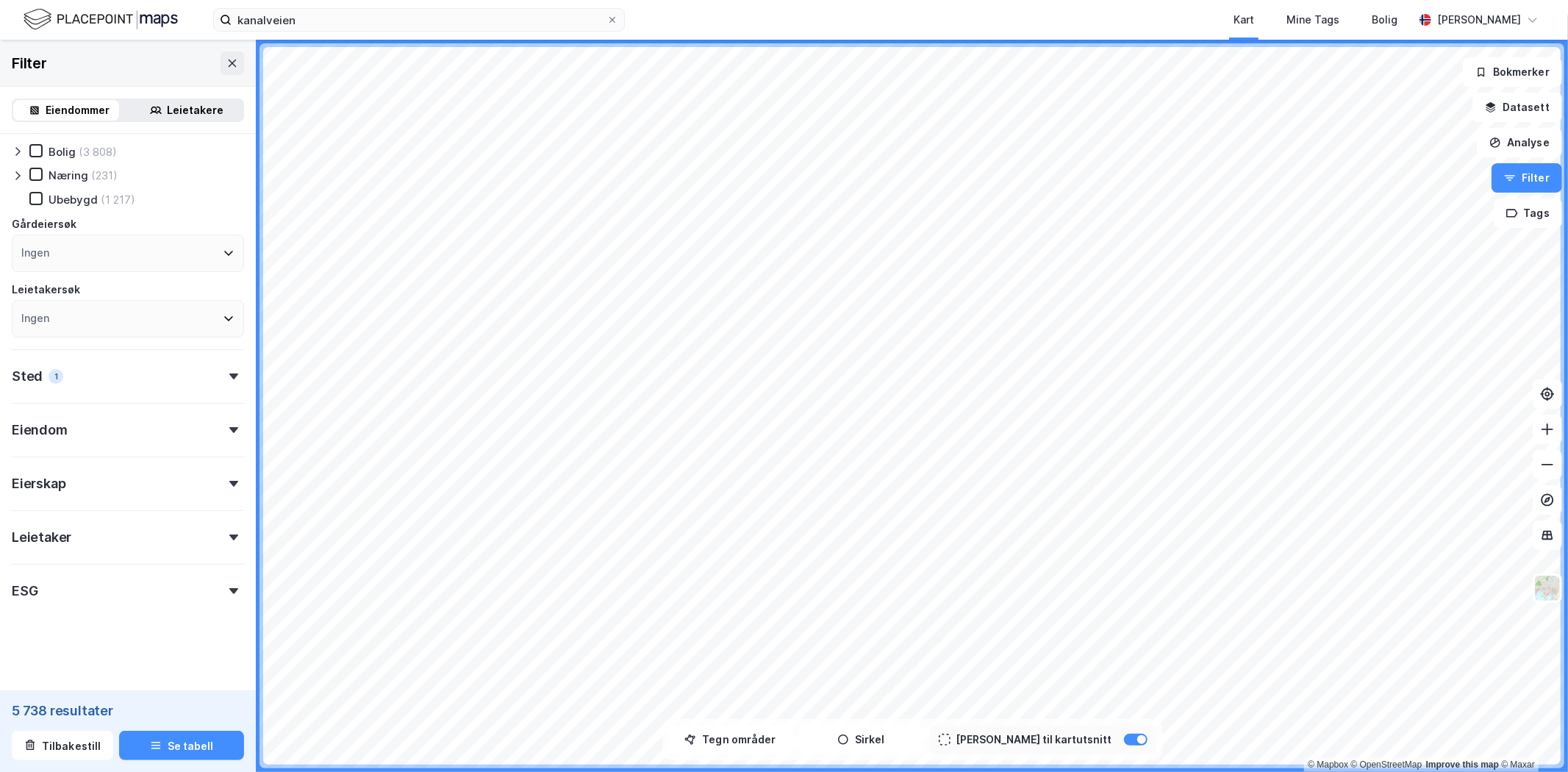
click at [107, 434] on div "Eiendom" at bounding box center [128, 424] width 233 height 42
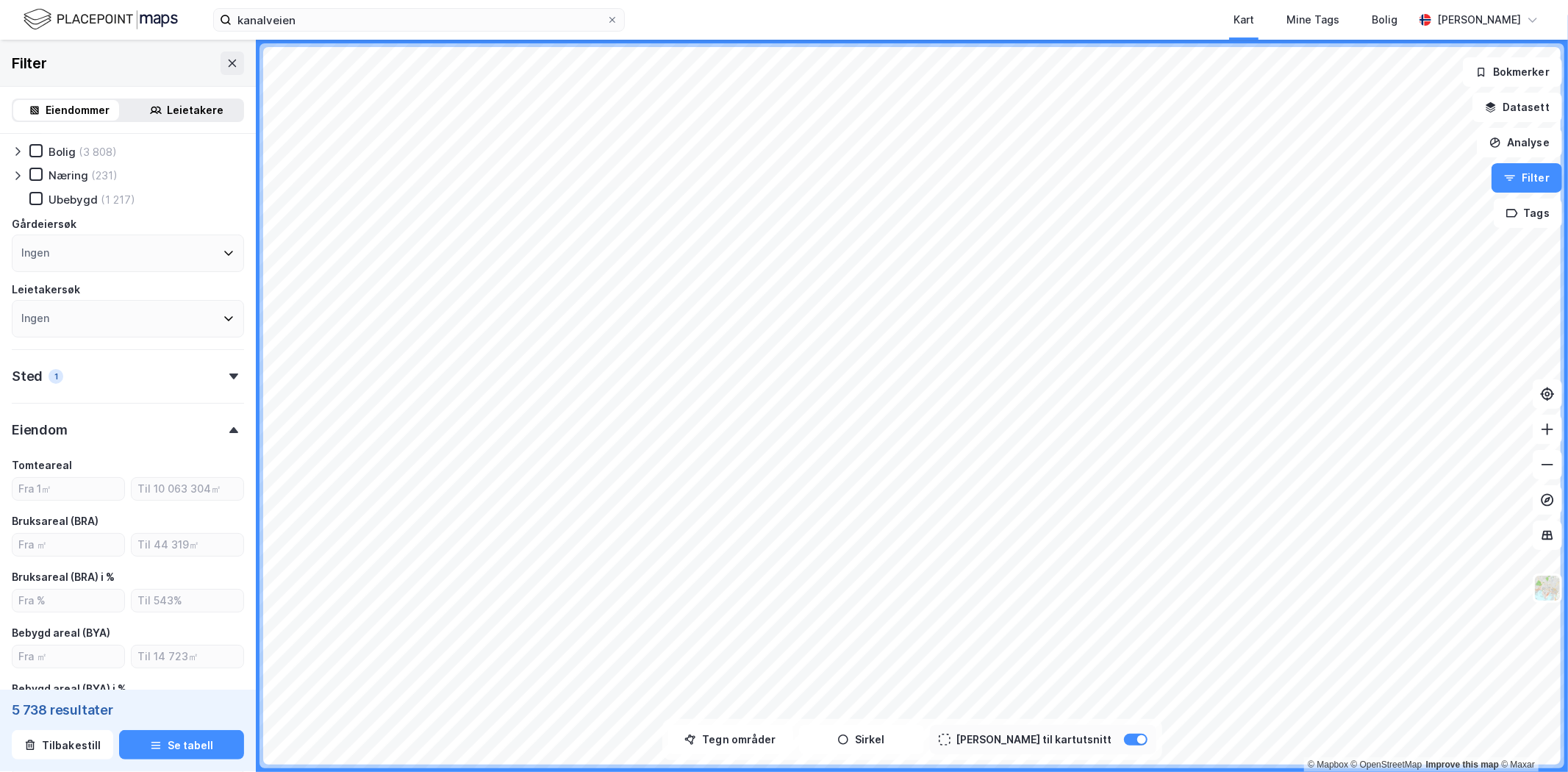
click at [107, 434] on div "Eiendom" at bounding box center [128, 424] width 233 height 42
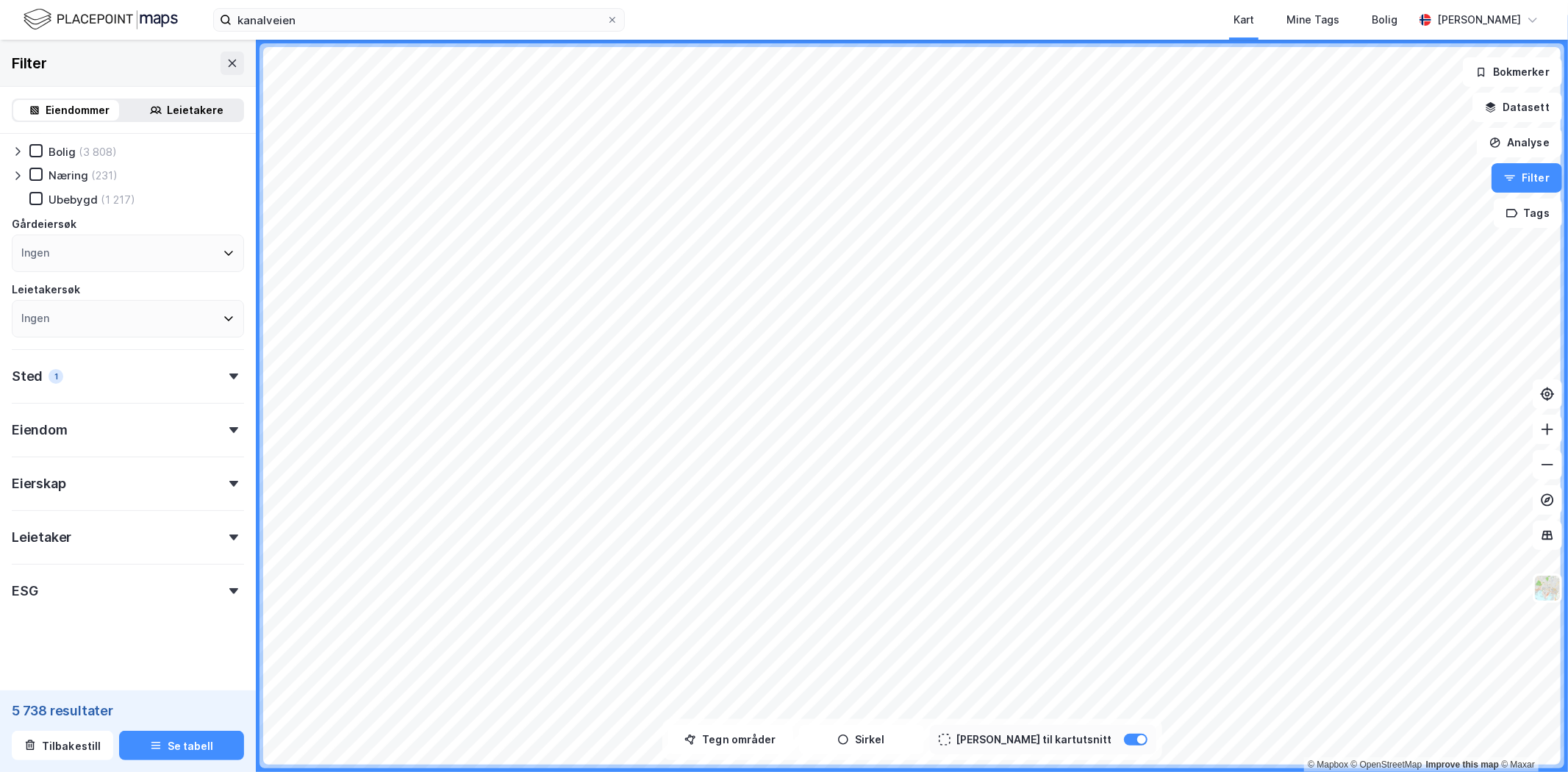
click at [193, 381] on div "Sted 1" at bounding box center [128, 371] width 233 height 42
click at [202, 571] on div "ESG" at bounding box center [128, 585] width 233 height 42
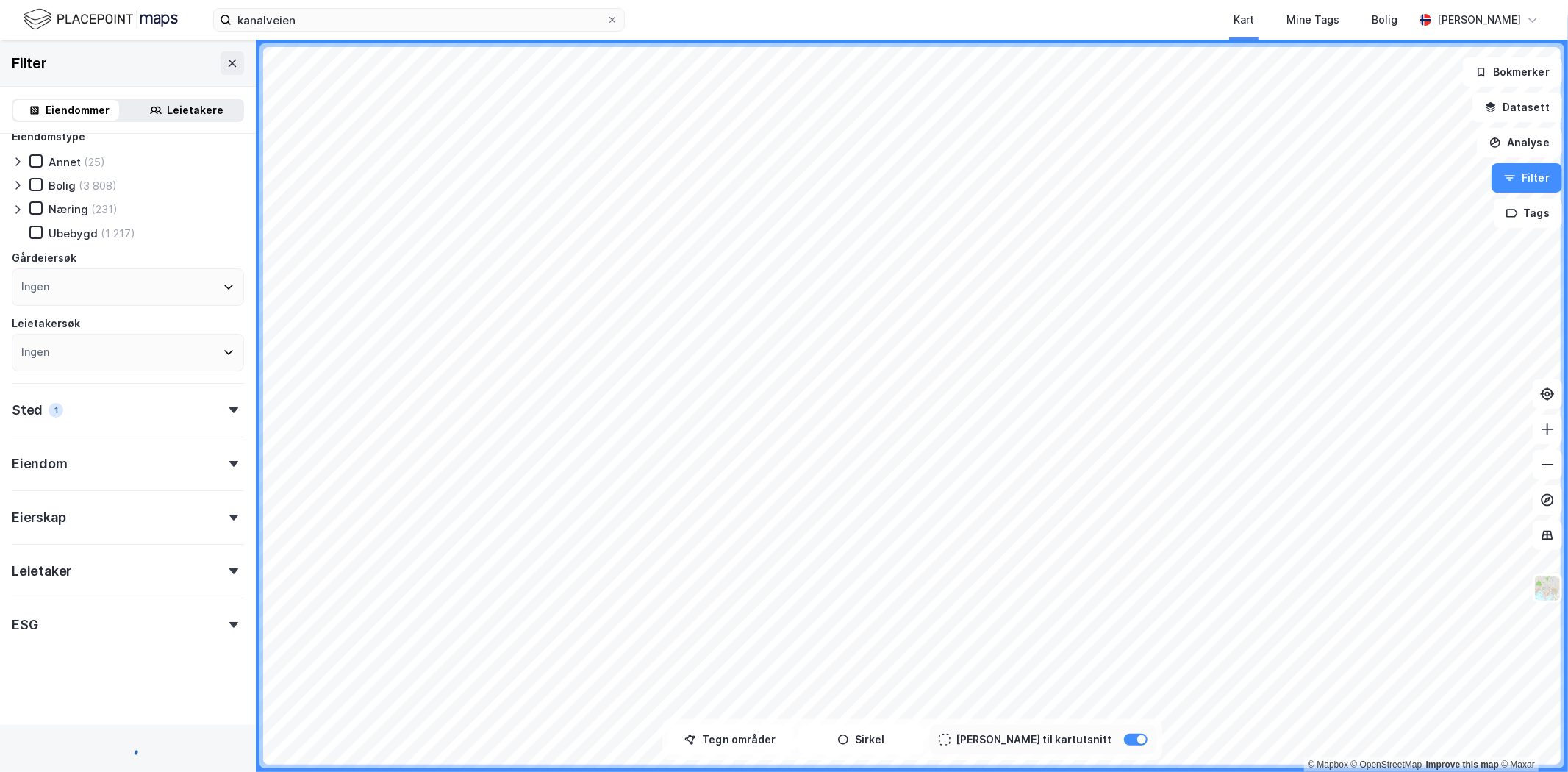
scroll to position [52, 0]
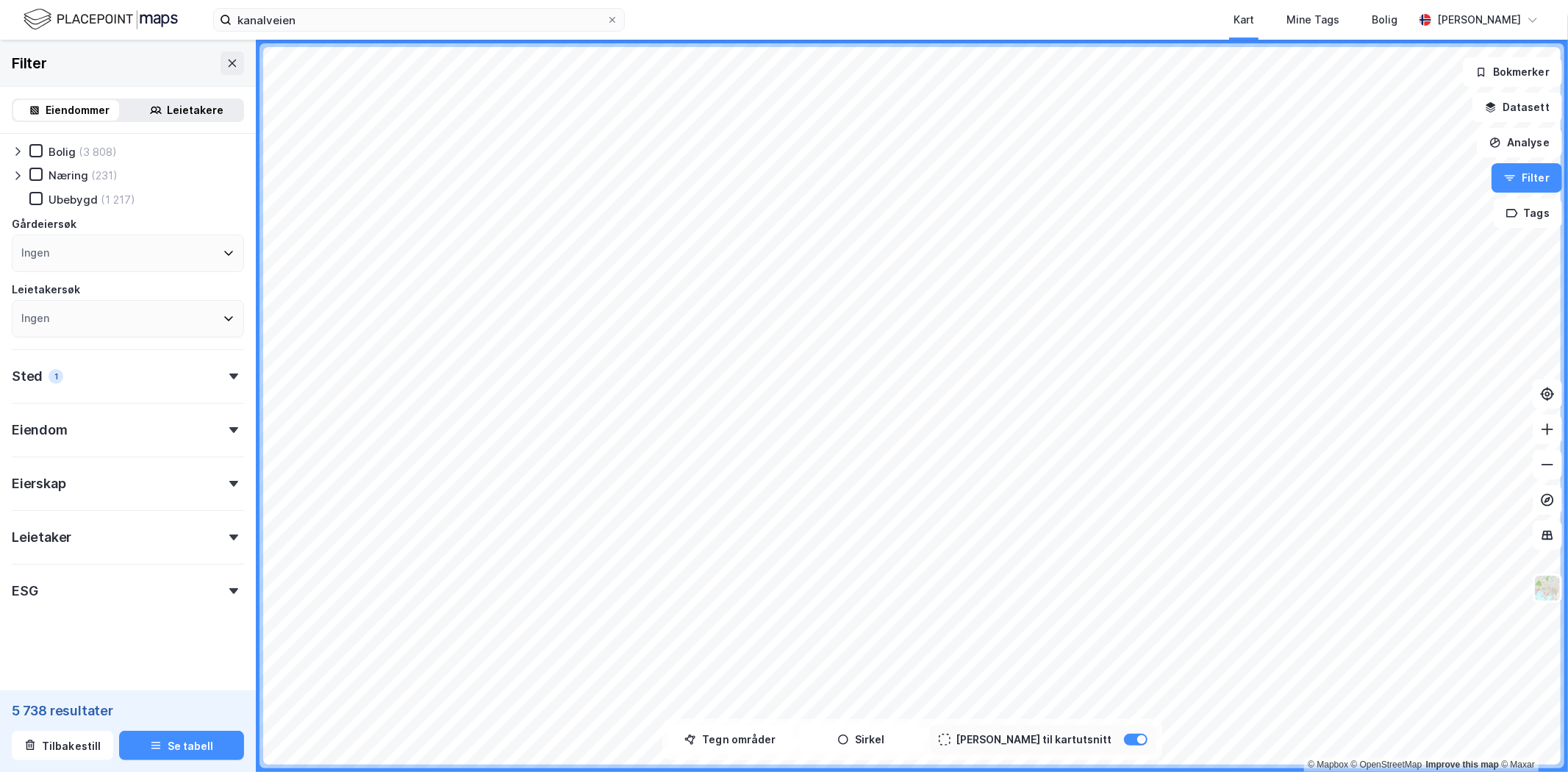
click at [1162, 141] on button "Analyse" at bounding box center [1520, 142] width 85 height 30
click at [1162, 236] on div "Se demografi" at bounding box center [1391, 234] width 128 height 13
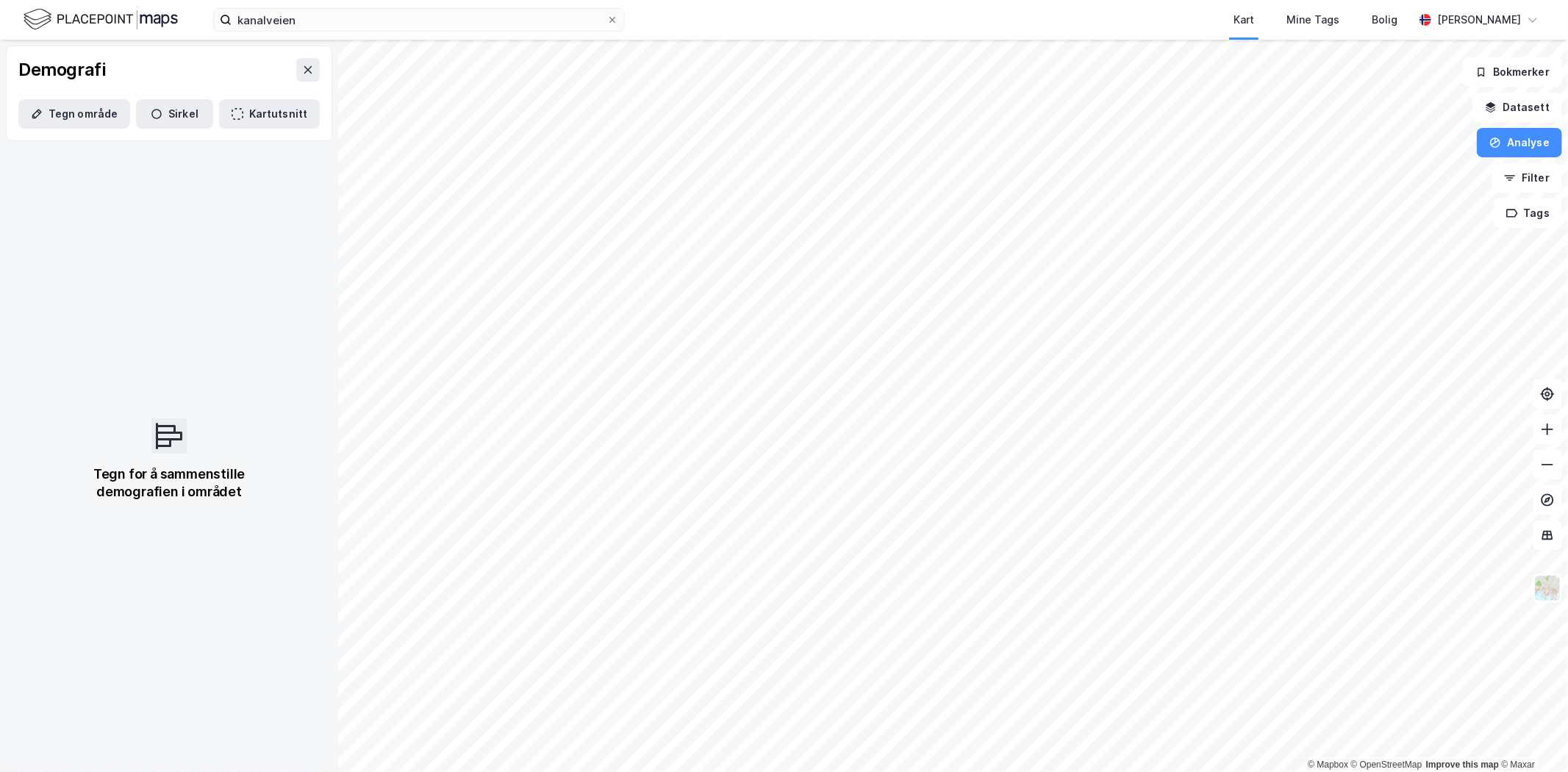
click at [52, 114] on button "Tegn område" at bounding box center [74, 113] width 112 height 30
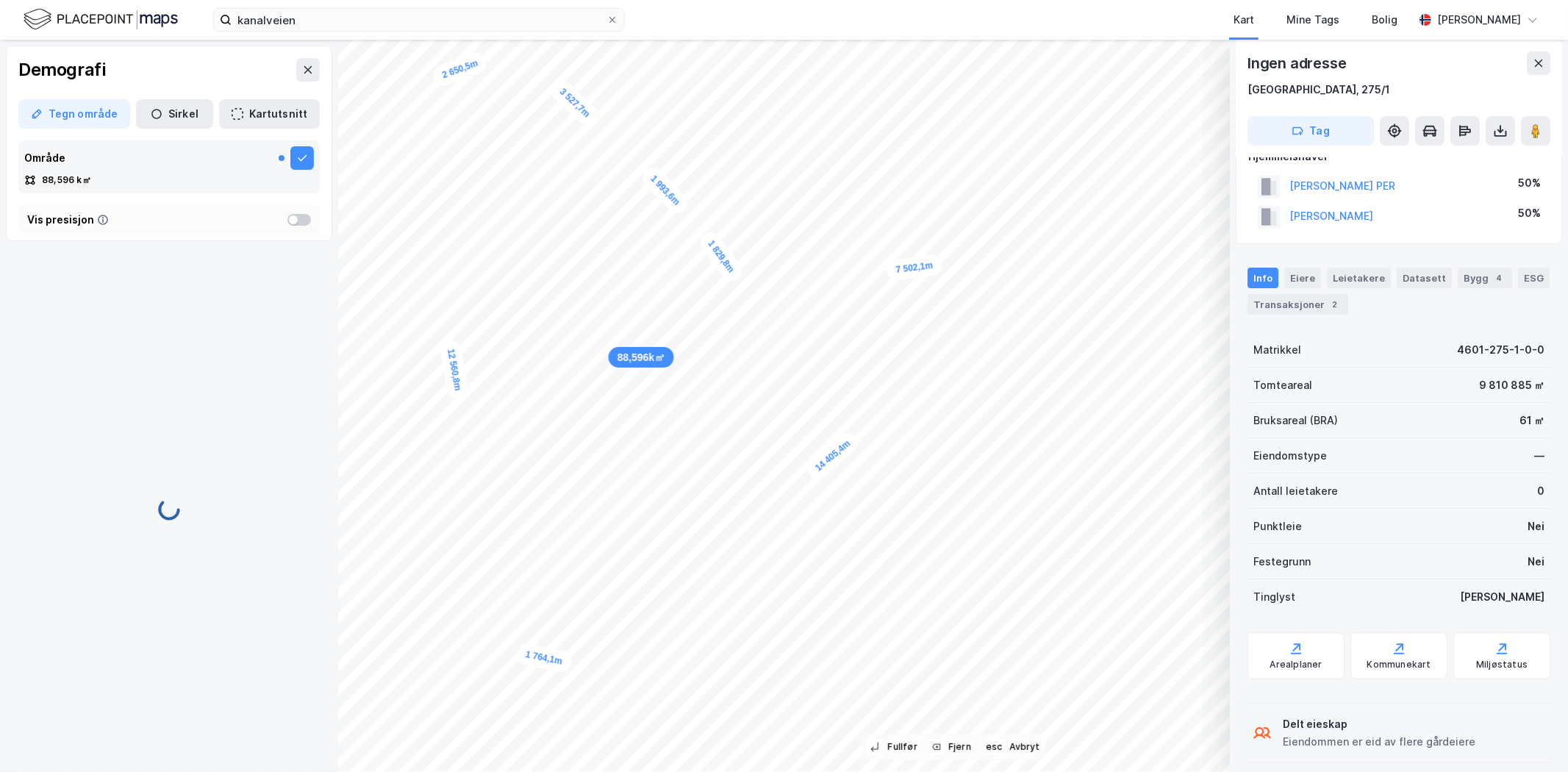
scroll to position [0, 0]
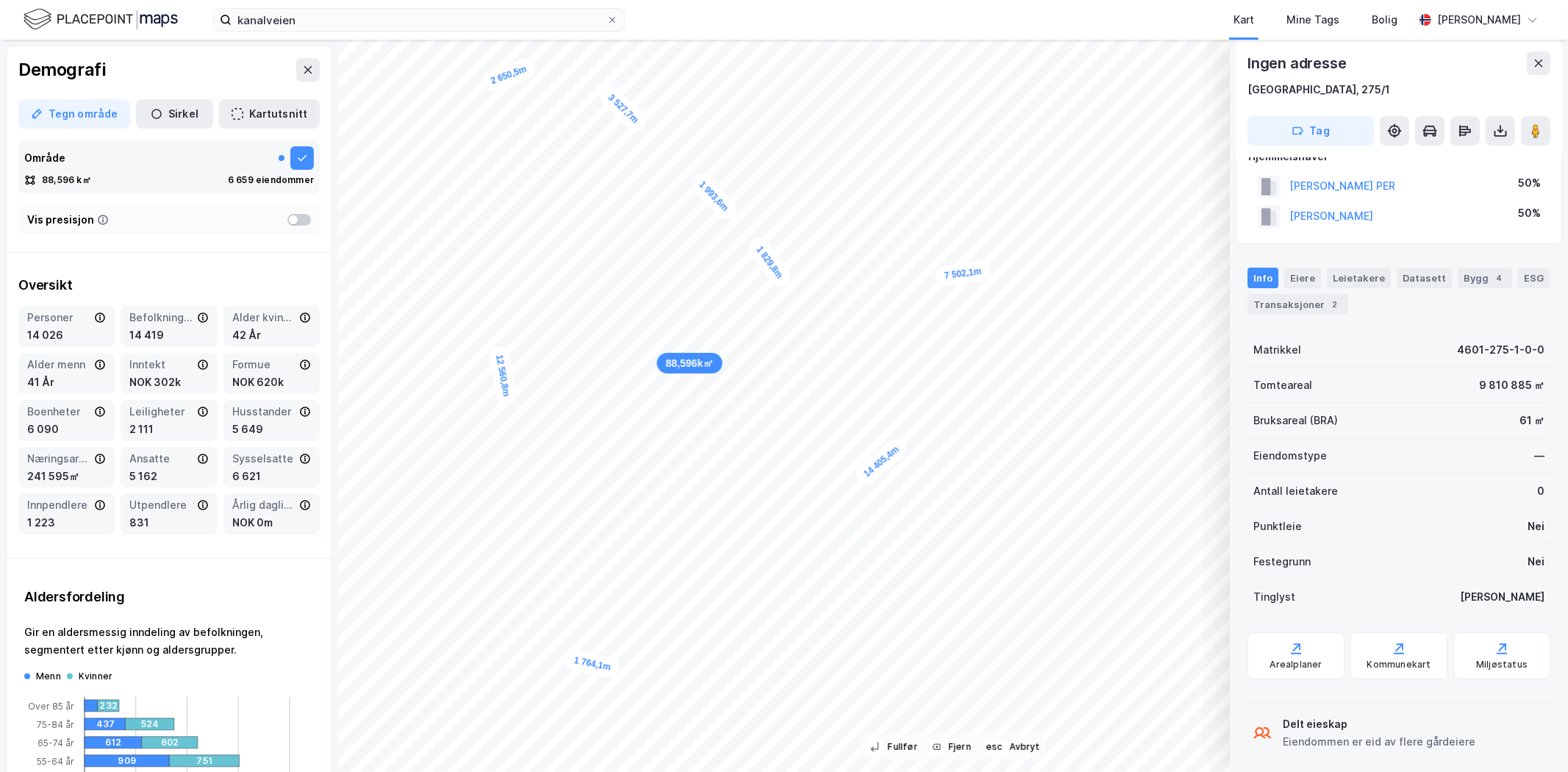
drag, startPoint x: 827, startPoint y: 471, endPoint x: 872, endPoint y: 477, distance: 45.4
click at [872, 477] on div "14 405,4m" at bounding box center [882, 461] width 59 height 54
drag, startPoint x: 876, startPoint y: 367, endPoint x: 827, endPoint y: 341, distance: 55.5
click at [852, 341] on div "23 085,8m" at bounding box center [879, 335] width 55 height 59
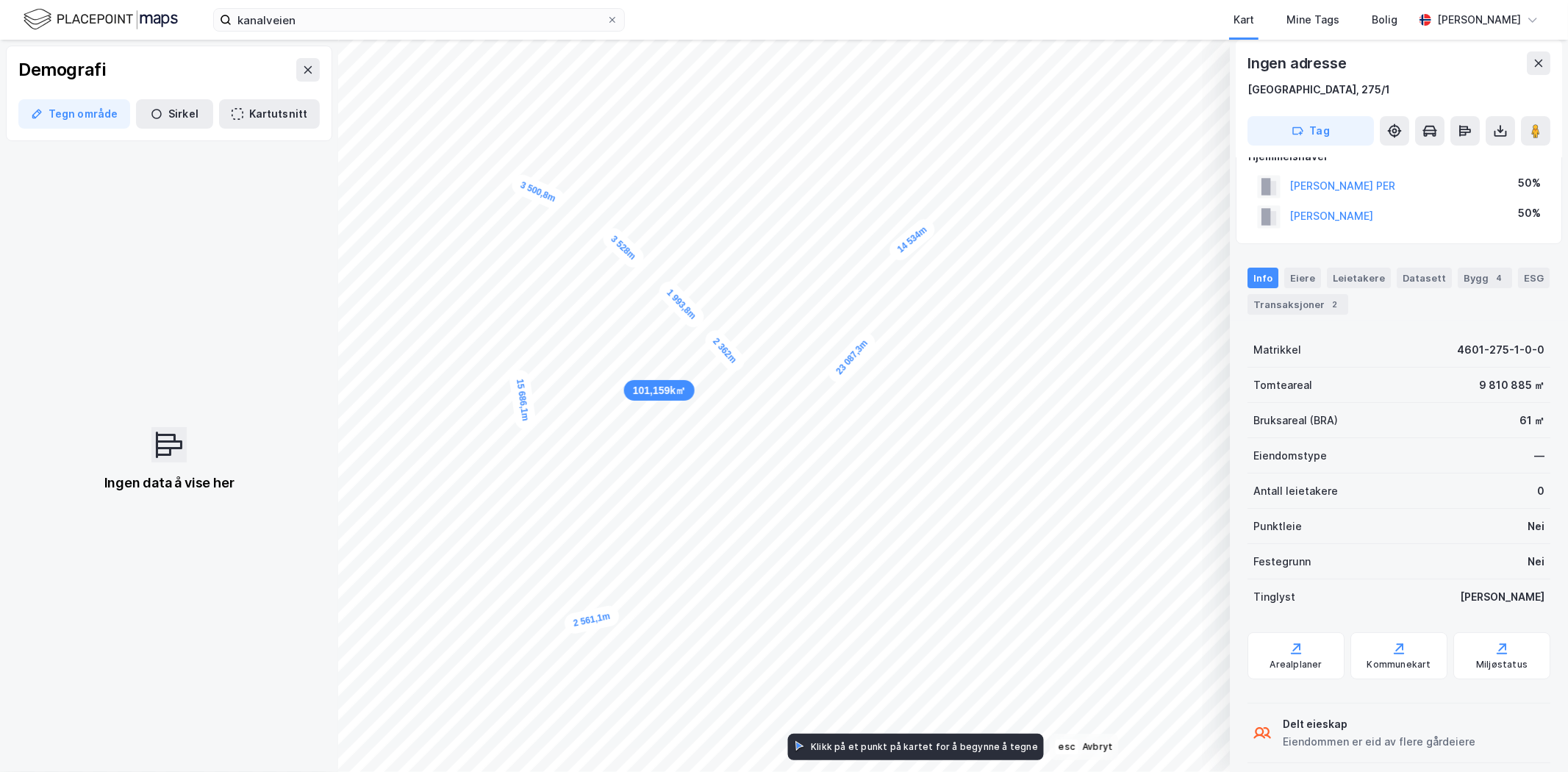
click at [833, 40] on div "3 528m 1 993,8m 2 362m 14 534m 23 087,3m 2 561,1m 15 686,1m 3 500,8m 101,159k㎡" at bounding box center [784, 40] width 1568 height 0
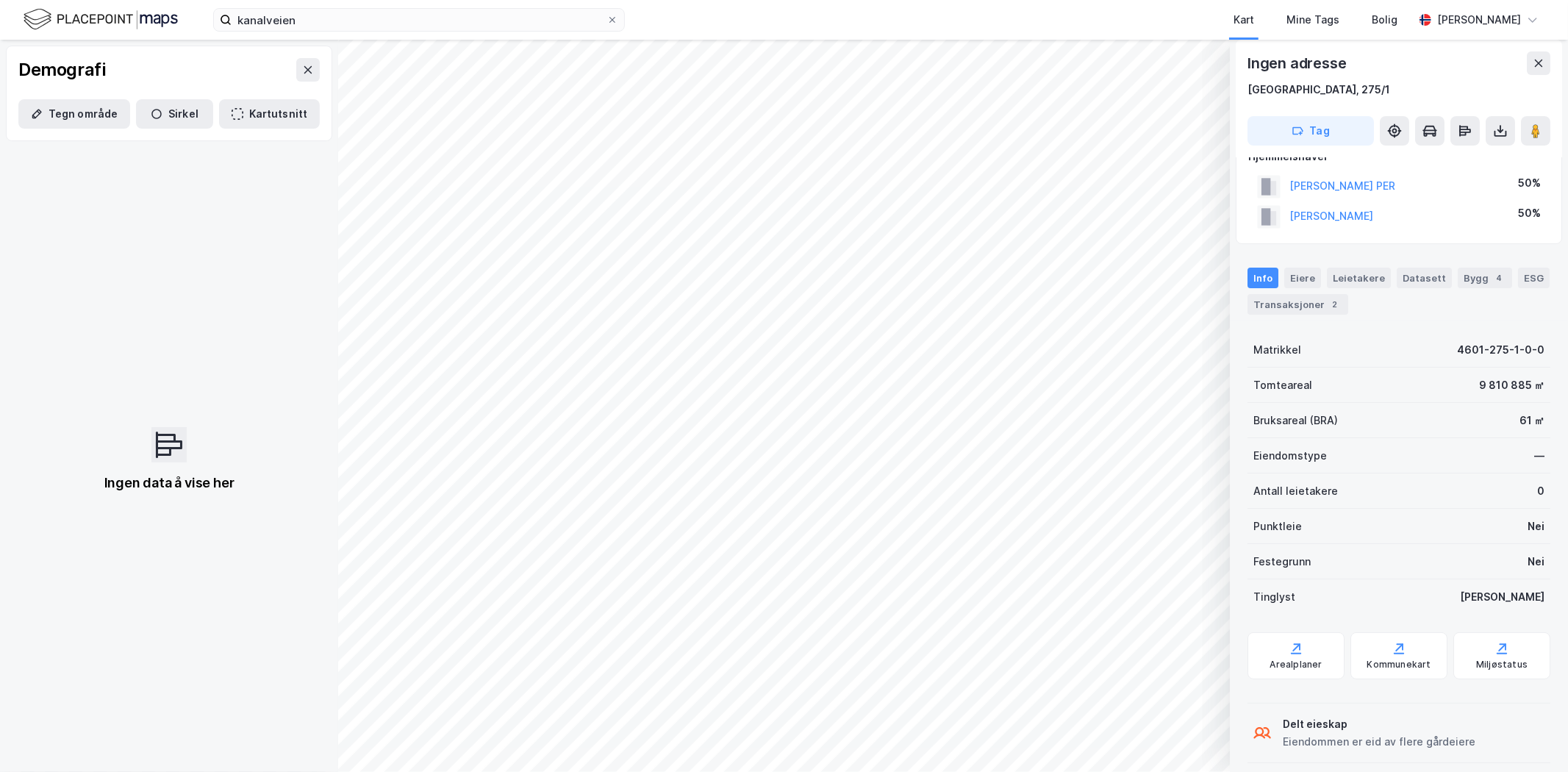
click at [85, 115] on button "Tegn område" at bounding box center [74, 113] width 112 height 30
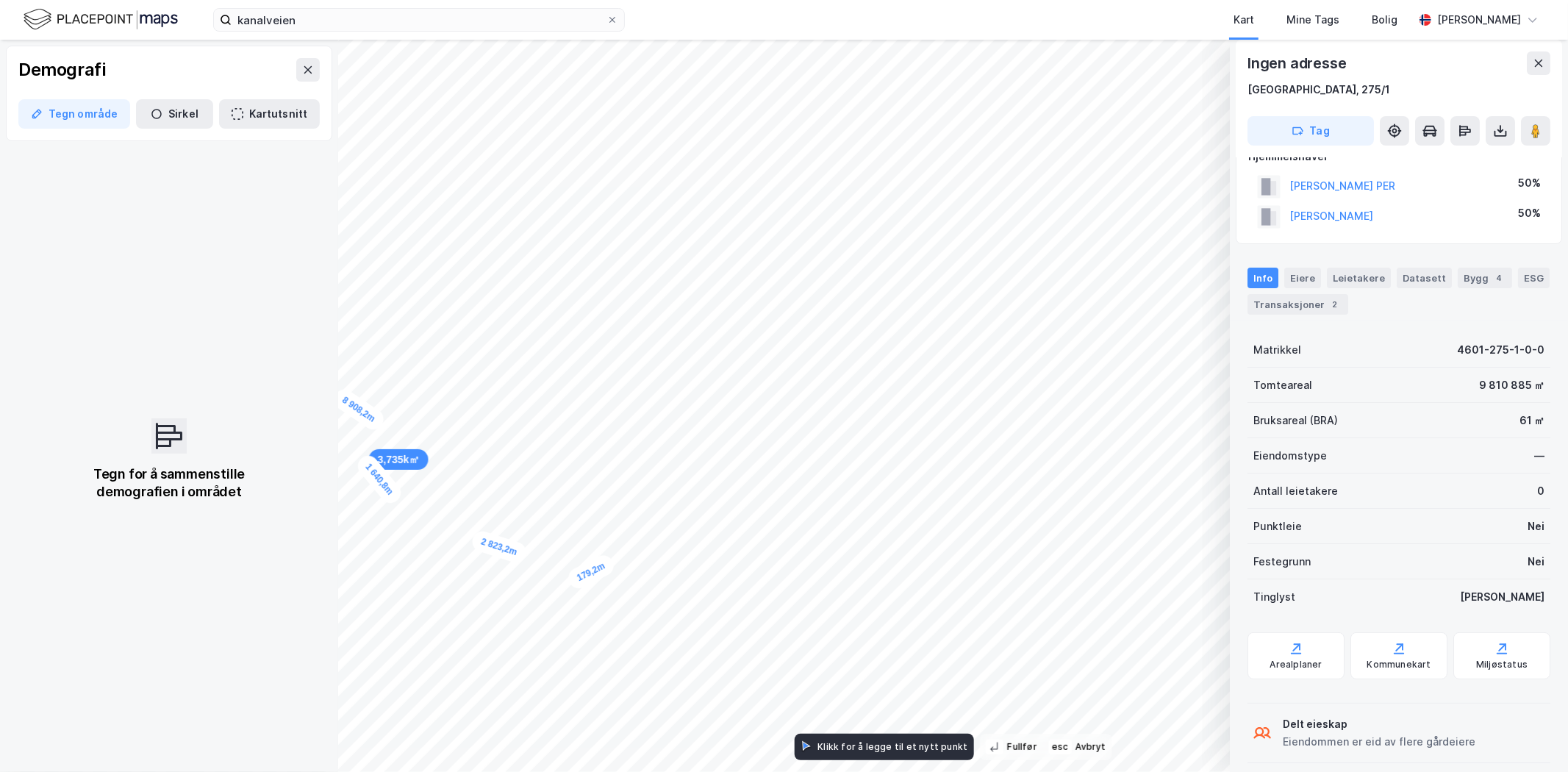
click at [611, 564] on div "179,2m" at bounding box center [591, 572] width 52 height 40
click at [545, 571] on html "kanalveien Kart Mine Tags [PERSON_NAME] 116,901k㎡ 4 560,8m 1 640,8m 2 823,2m 12…" at bounding box center [784, 386] width 1568 height 772
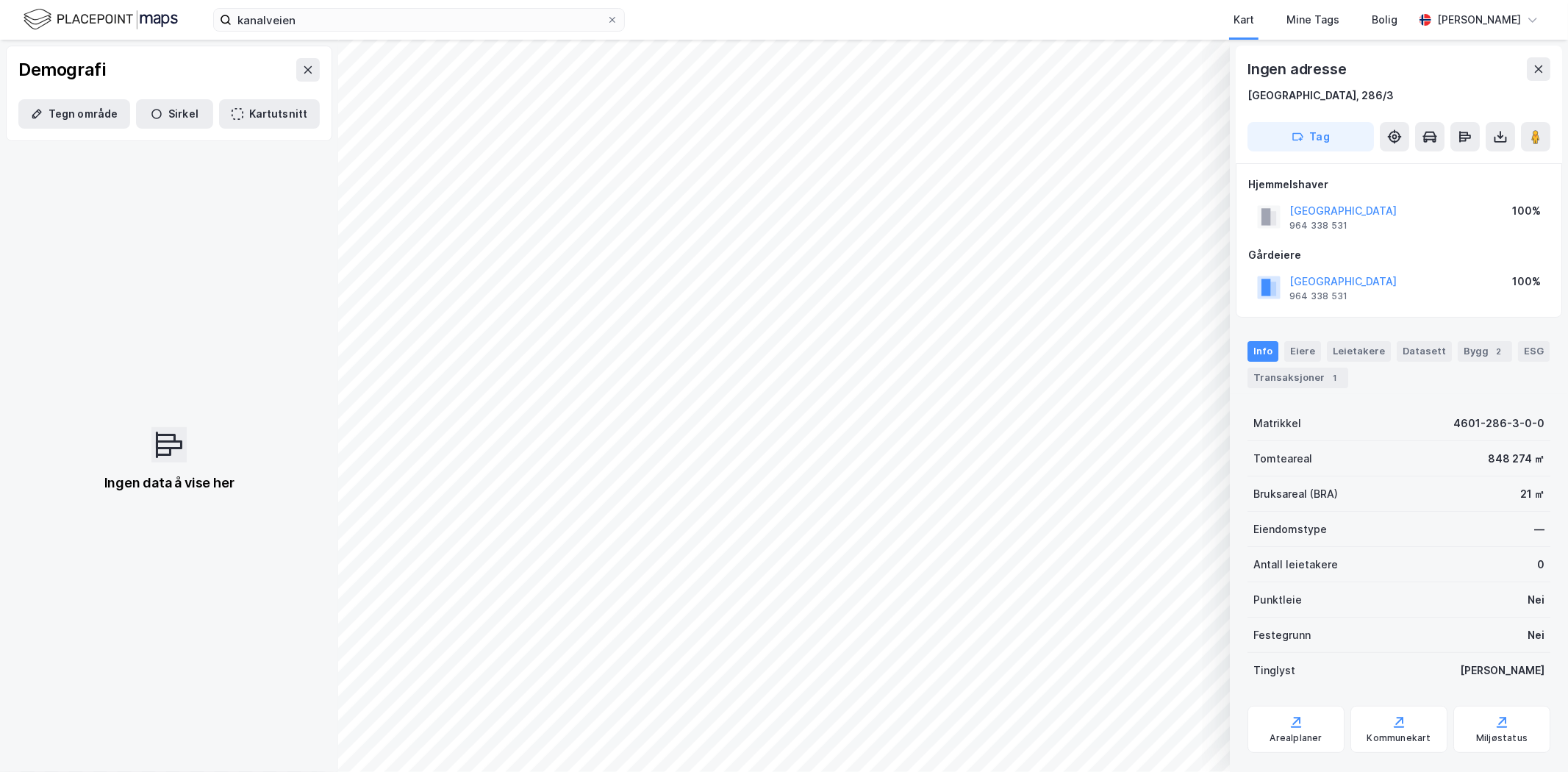
scroll to position [28, 0]
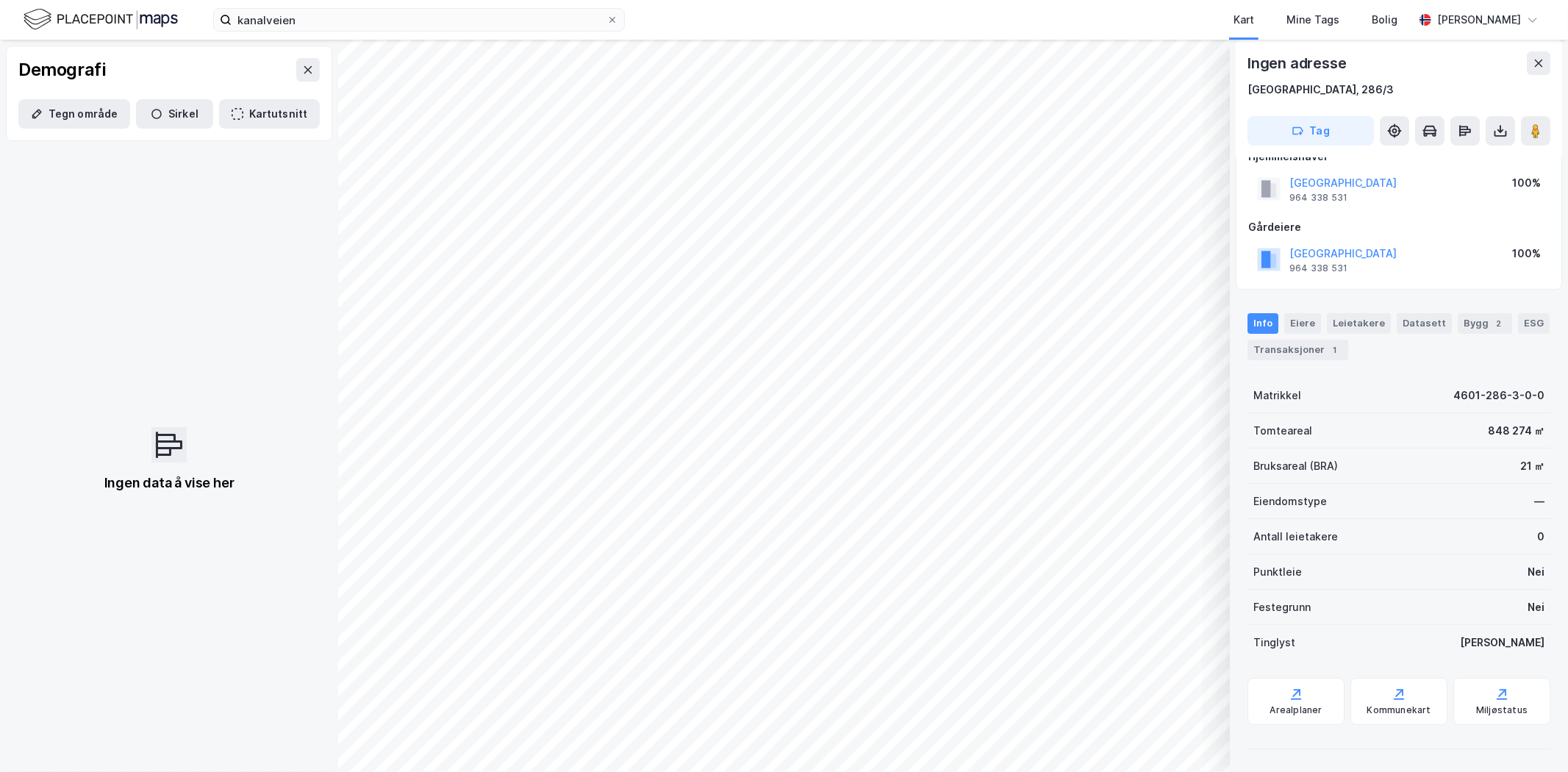
click at [232, 115] on icon "button" at bounding box center [238, 114] width 12 height 12
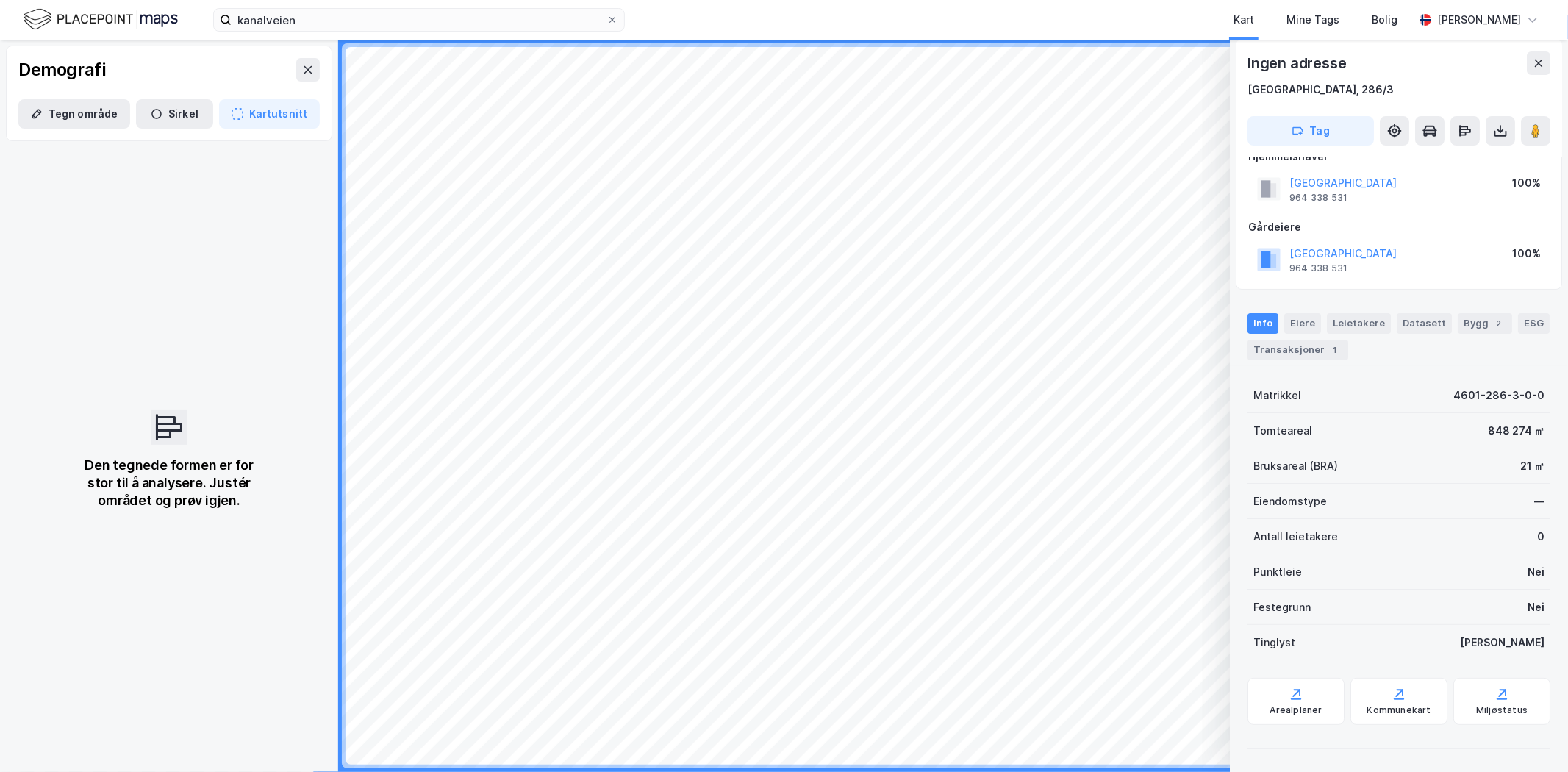
click at [233, 111] on icon "button" at bounding box center [238, 114] width 12 height 12
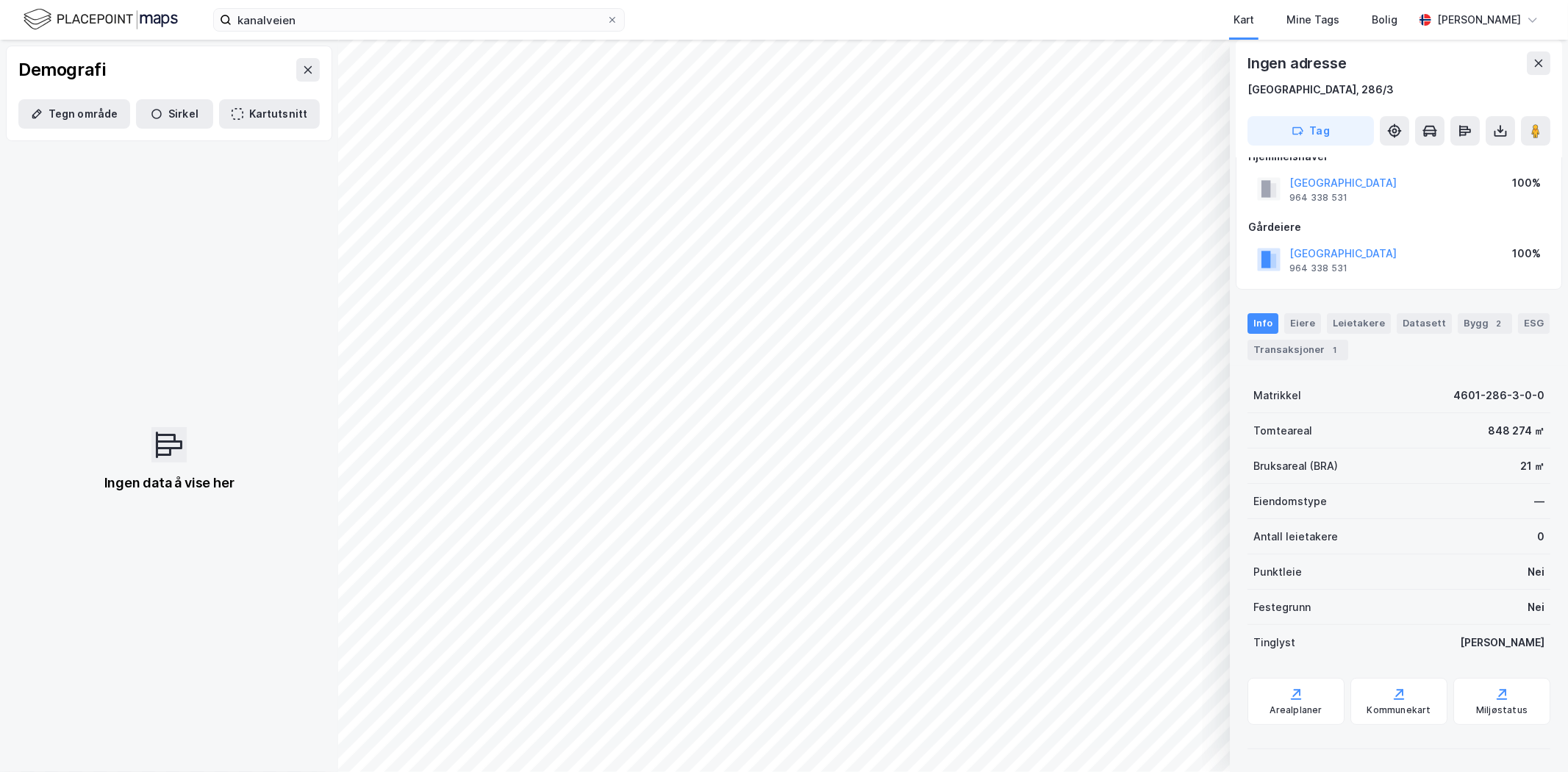
click at [47, 119] on button "Tegn område" at bounding box center [74, 113] width 112 height 30
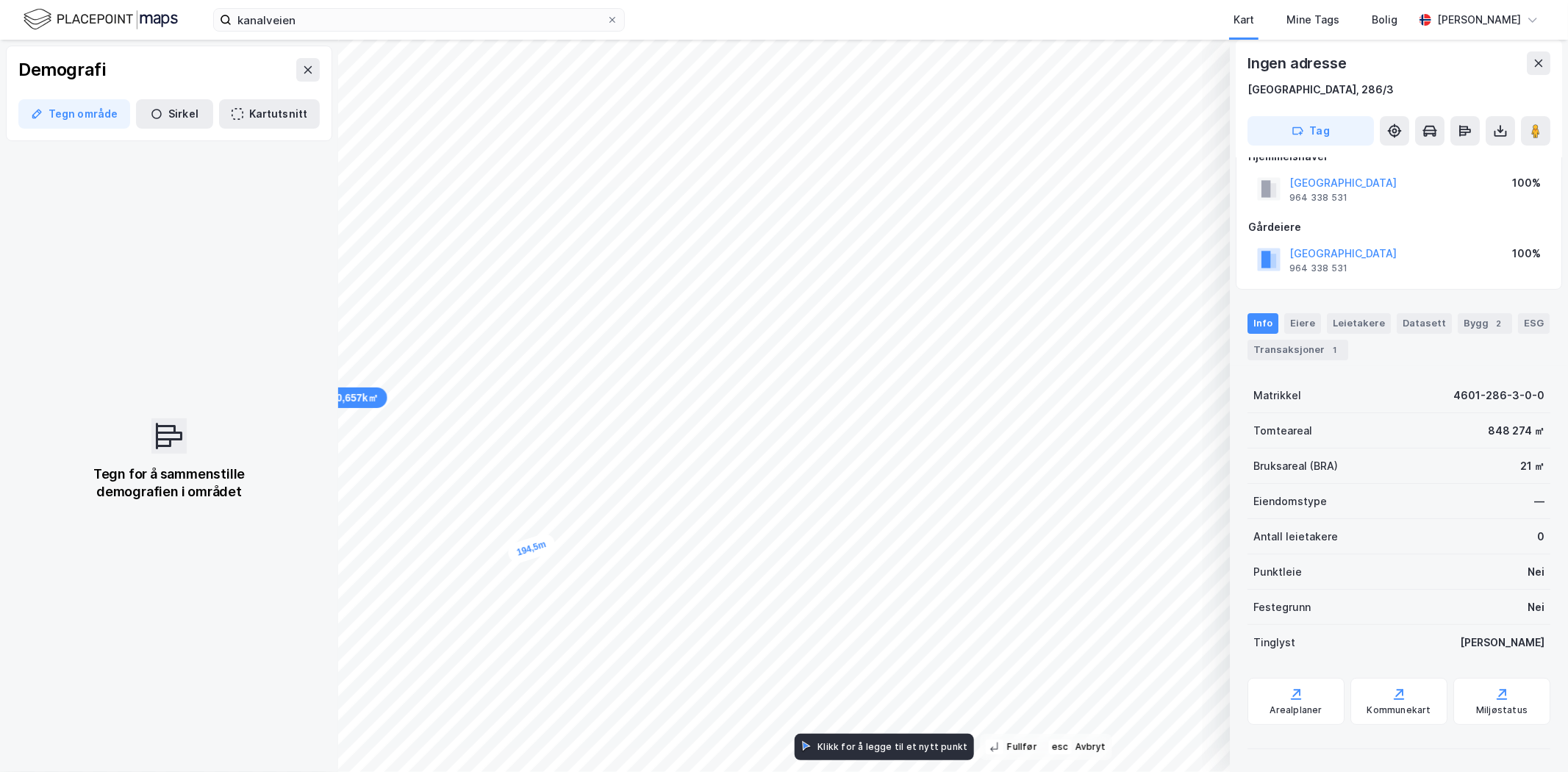
click at [526, 538] on div "194,5m" at bounding box center [531, 549] width 52 height 34
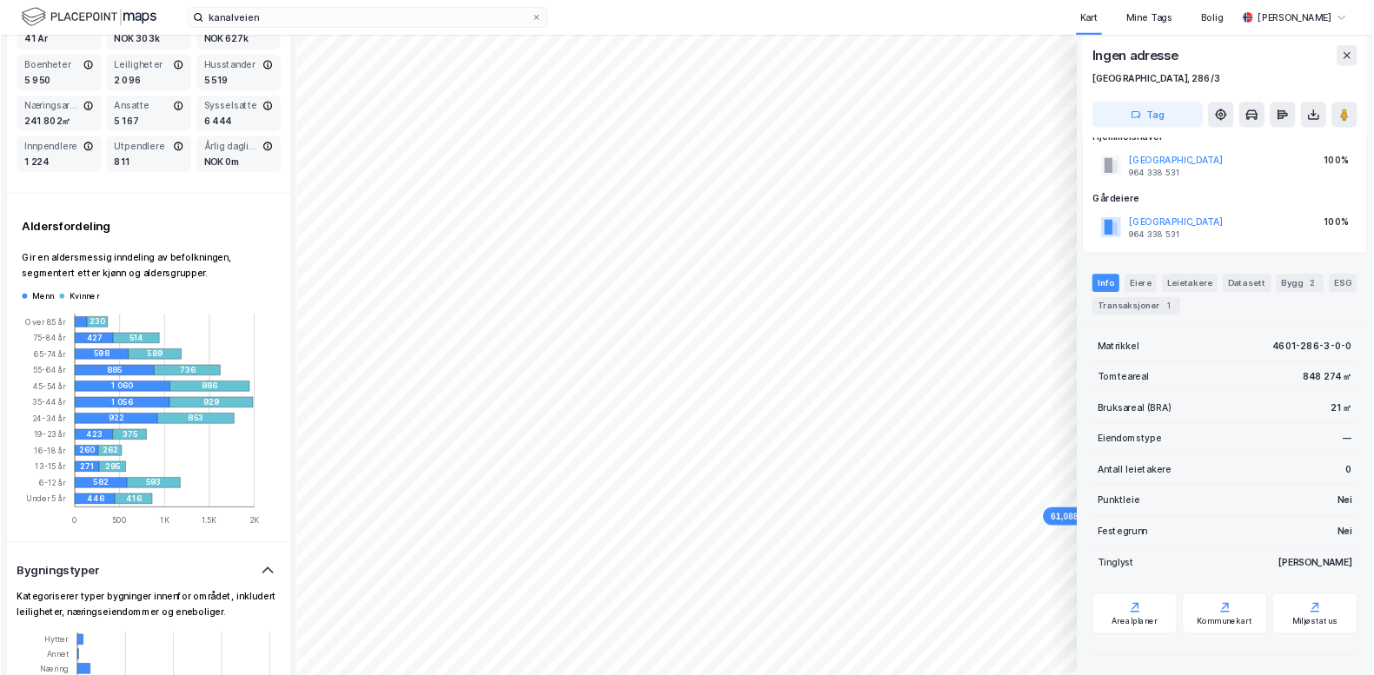
scroll to position [386, 0]
